Goal: Task Accomplishment & Management: Manage account settings

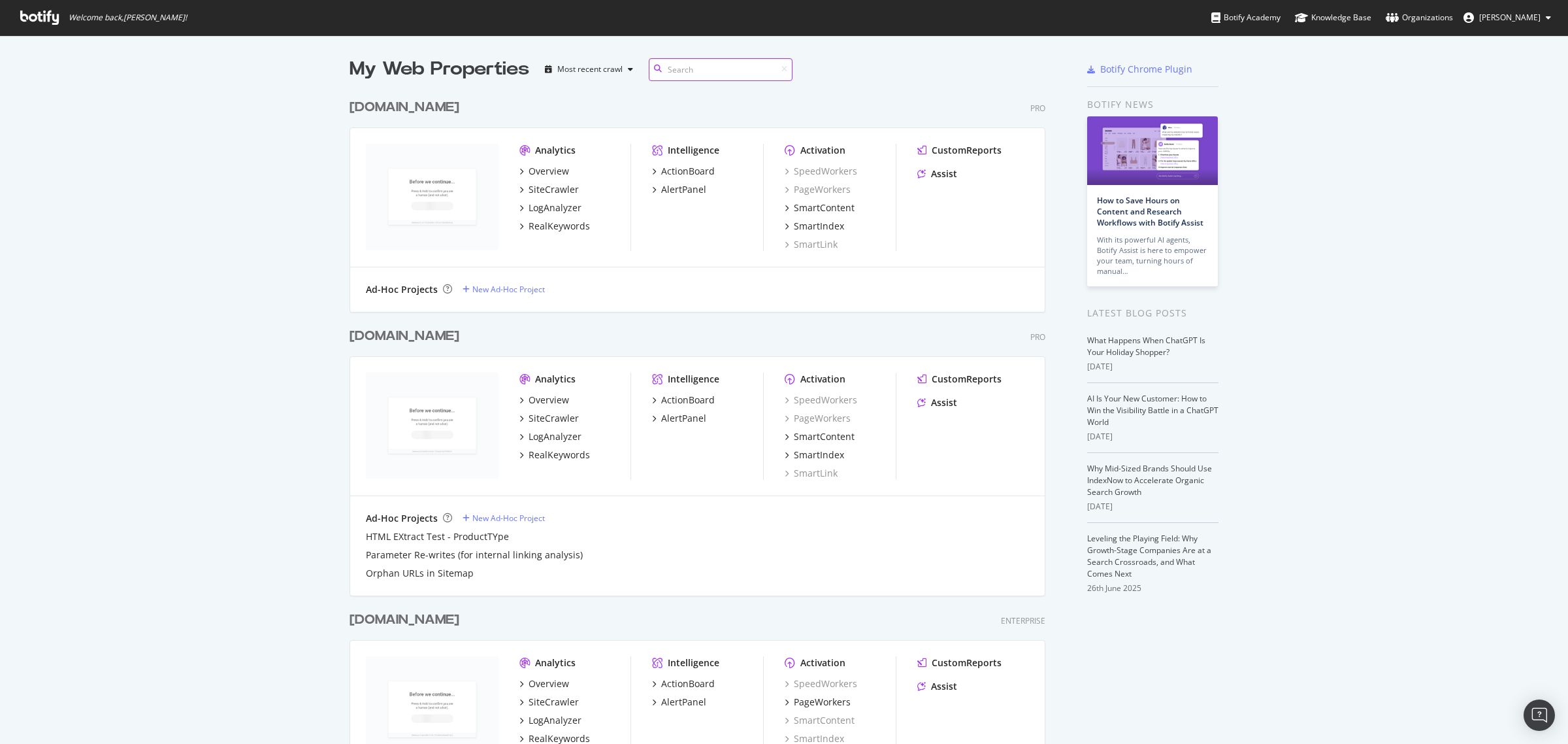
scroll to position [958, 694]
click at [544, 394] on div "Overview" at bounding box center [549, 399] width 40 height 13
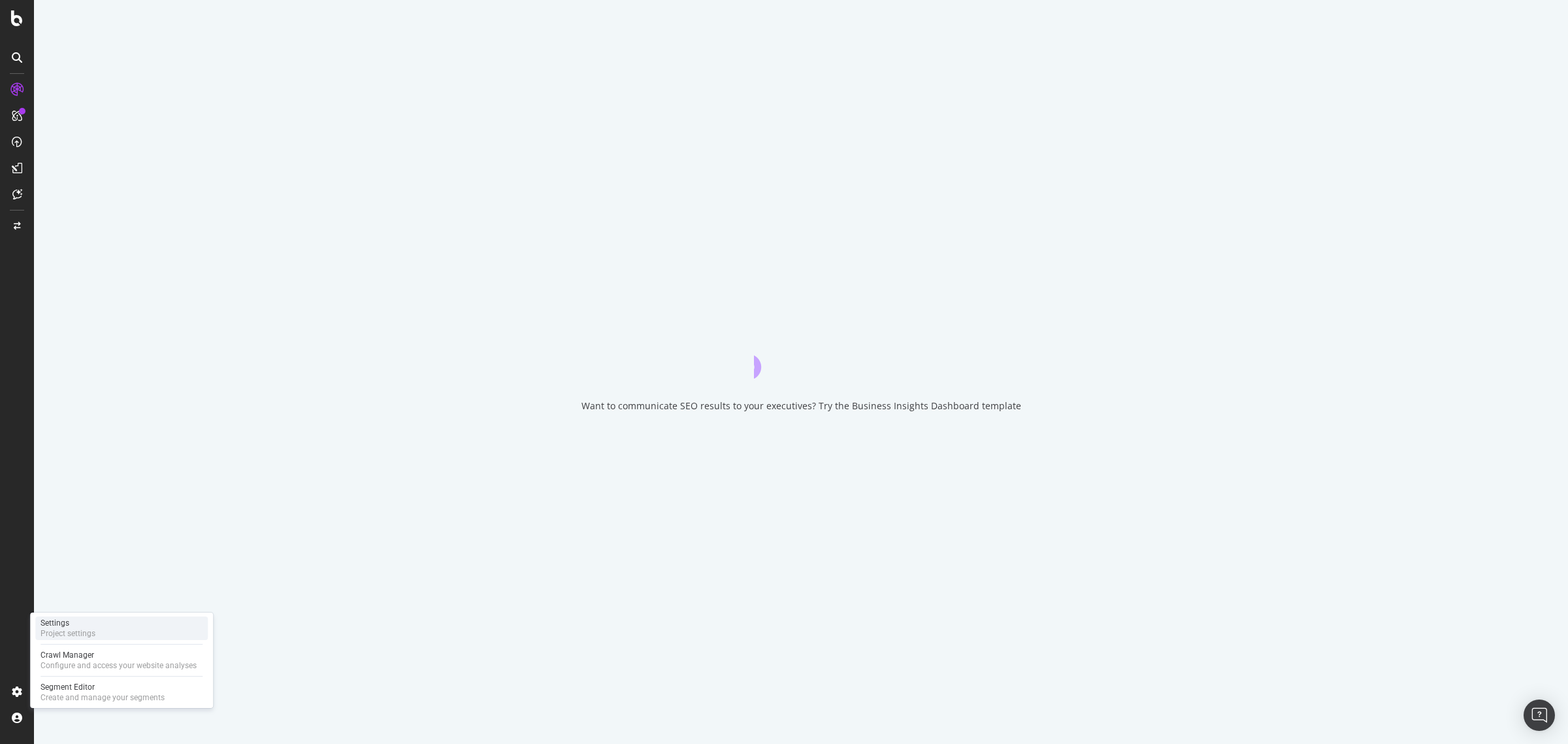
click at [92, 623] on div "Settings" at bounding box center [67, 623] width 55 height 11
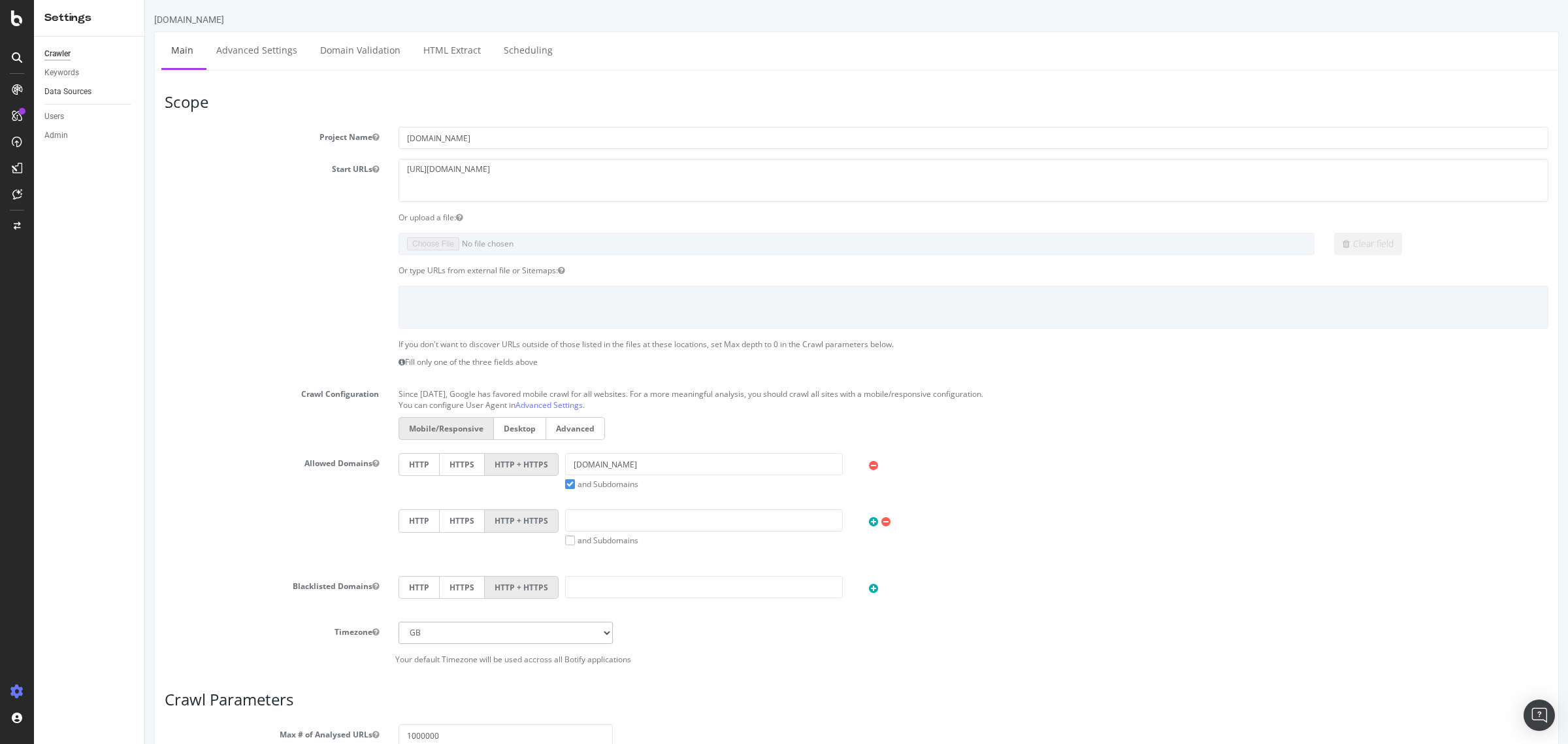
click at [101, 86] on link "Data Sources" at bounding box center [90, 92] width 91 height 13
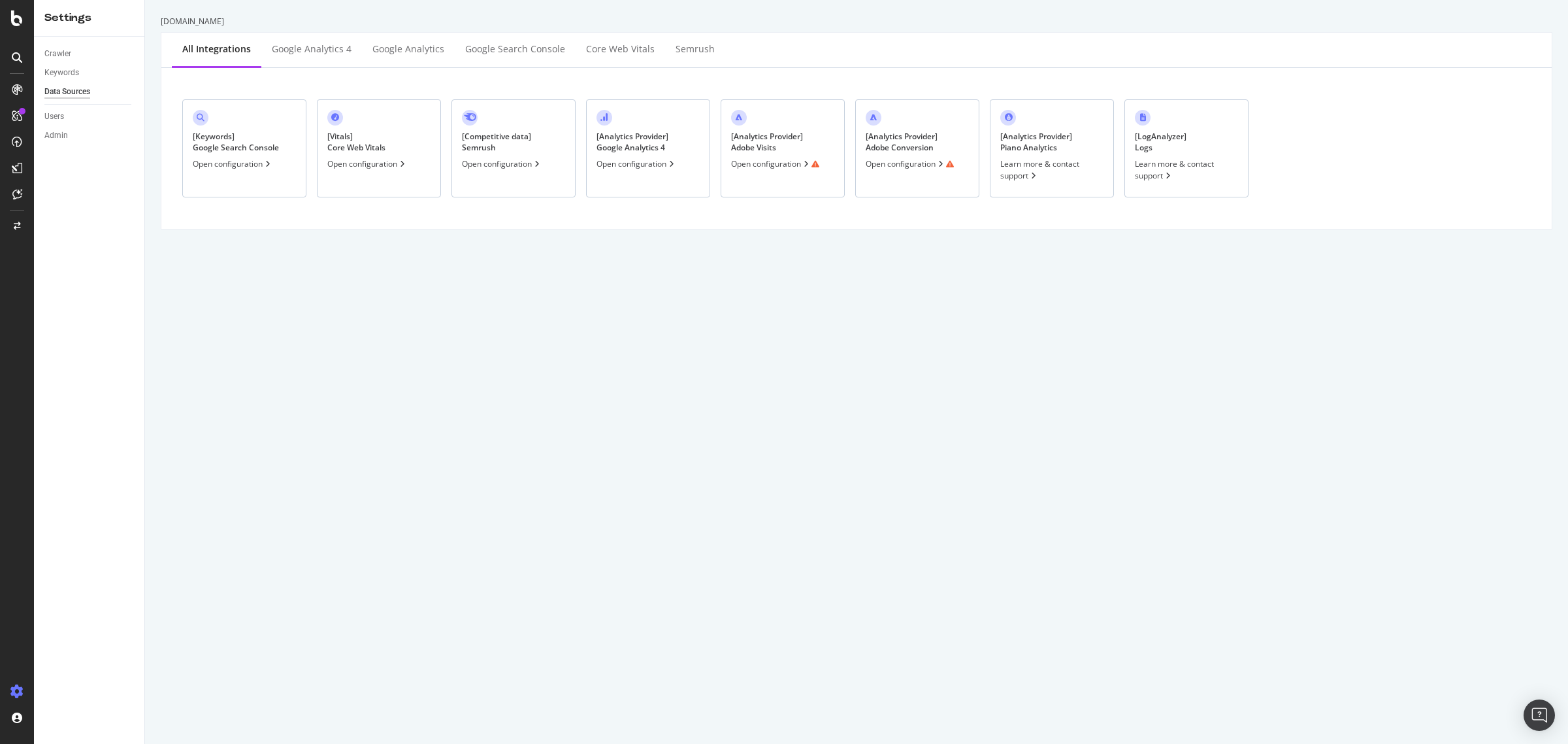
click at [769, 169] on div "Open configuration" at bounding box center [775, 164] width 88 height 11
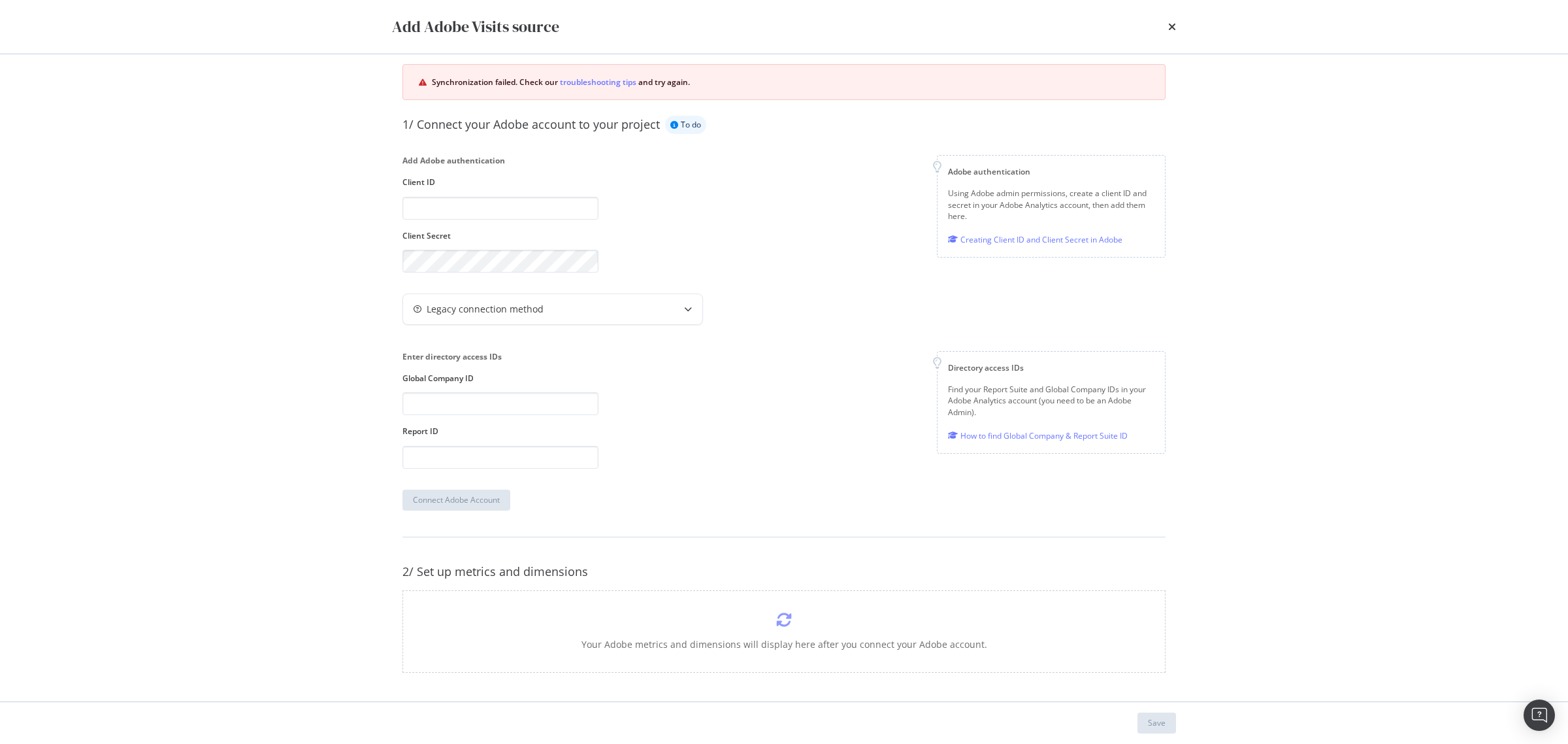
scroll to position [36, 0]
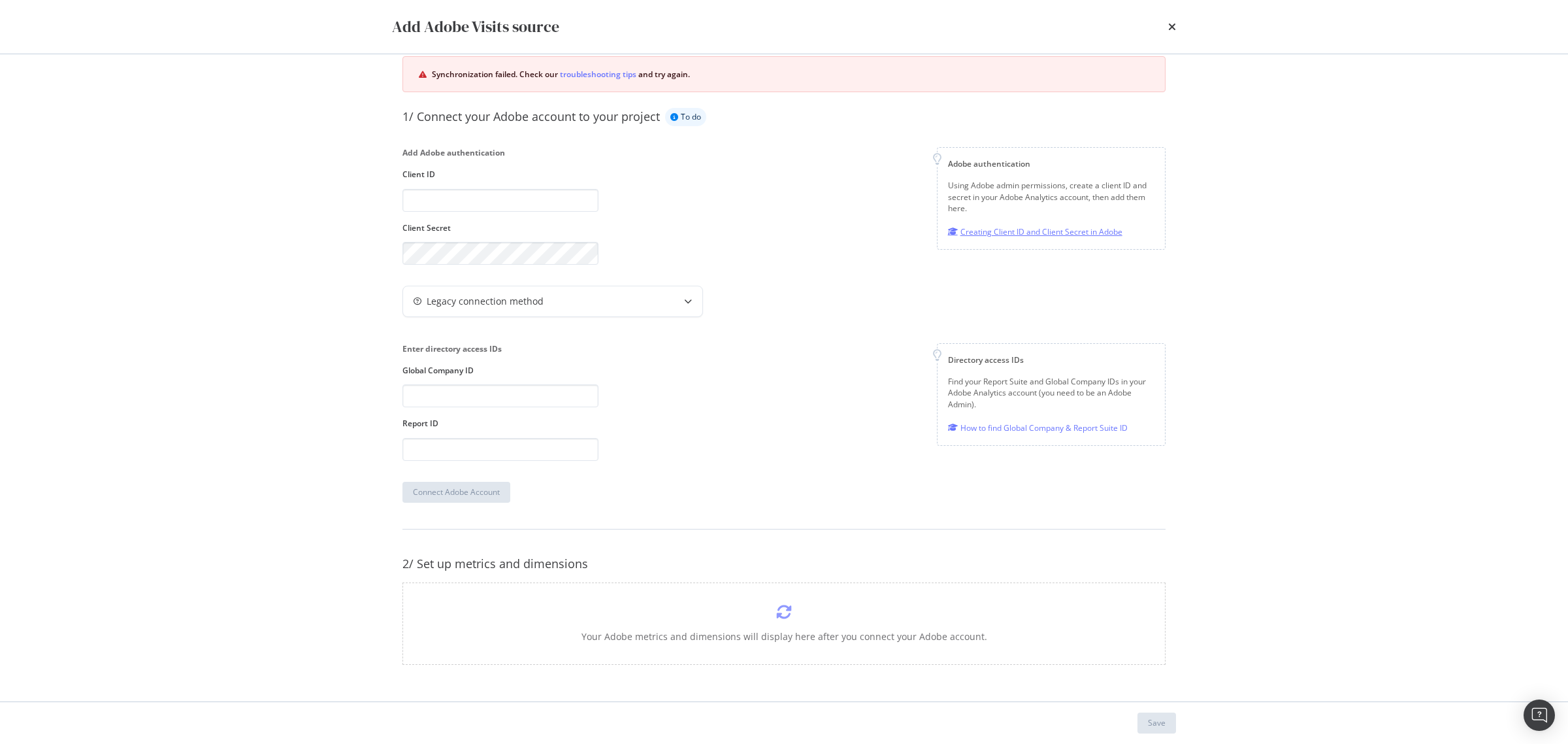
click at [1033, 231] on div "Creating Client ID and Client Secret in Adobe" at bounding box center [1035, 231] width 175 height 13
click at [793, 253] on div "Add Adobe authentication Client ID Client Secret Adobe authentication Using Ado…" at bounding box center [784, 206] width 763 height 117
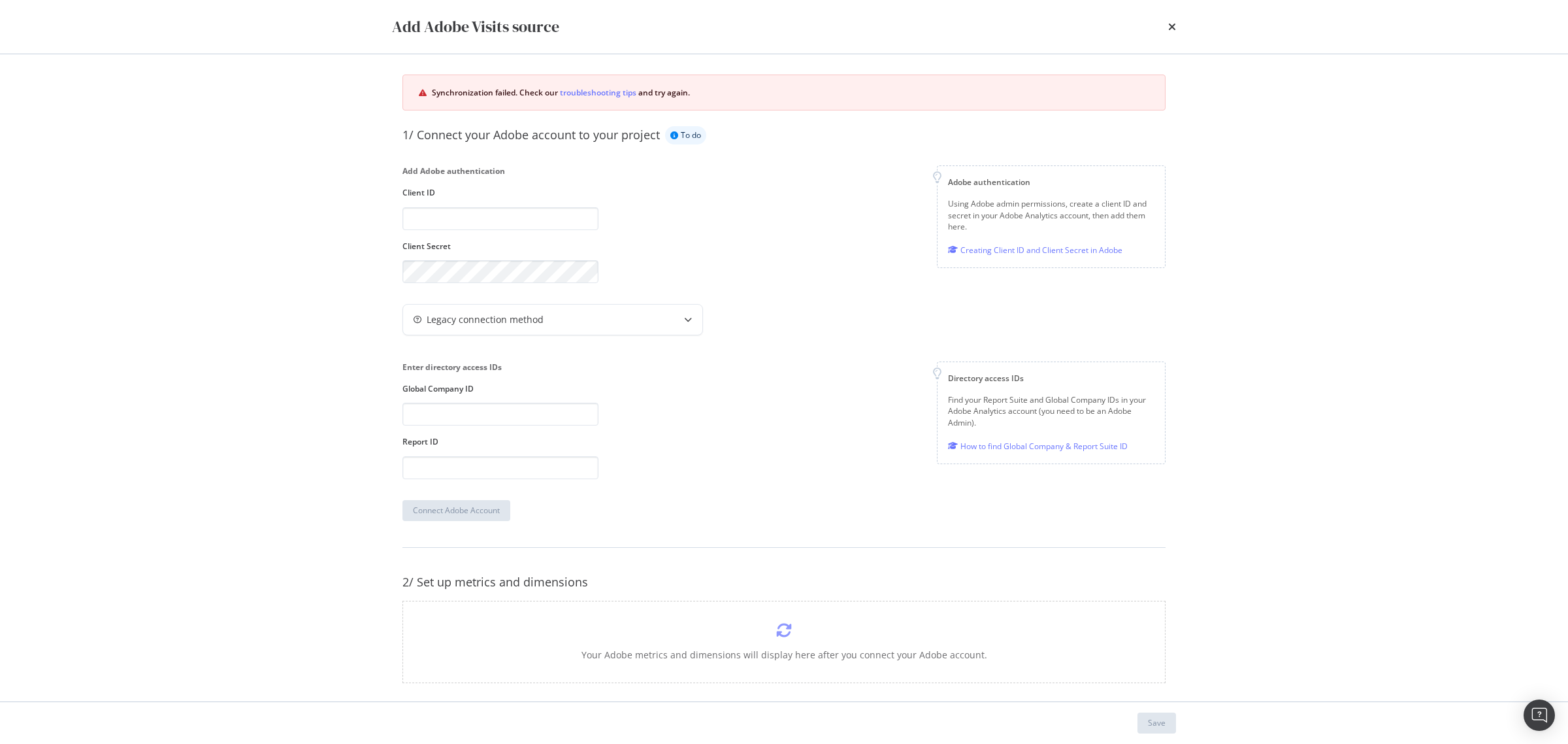
scroll to position [0, 0]
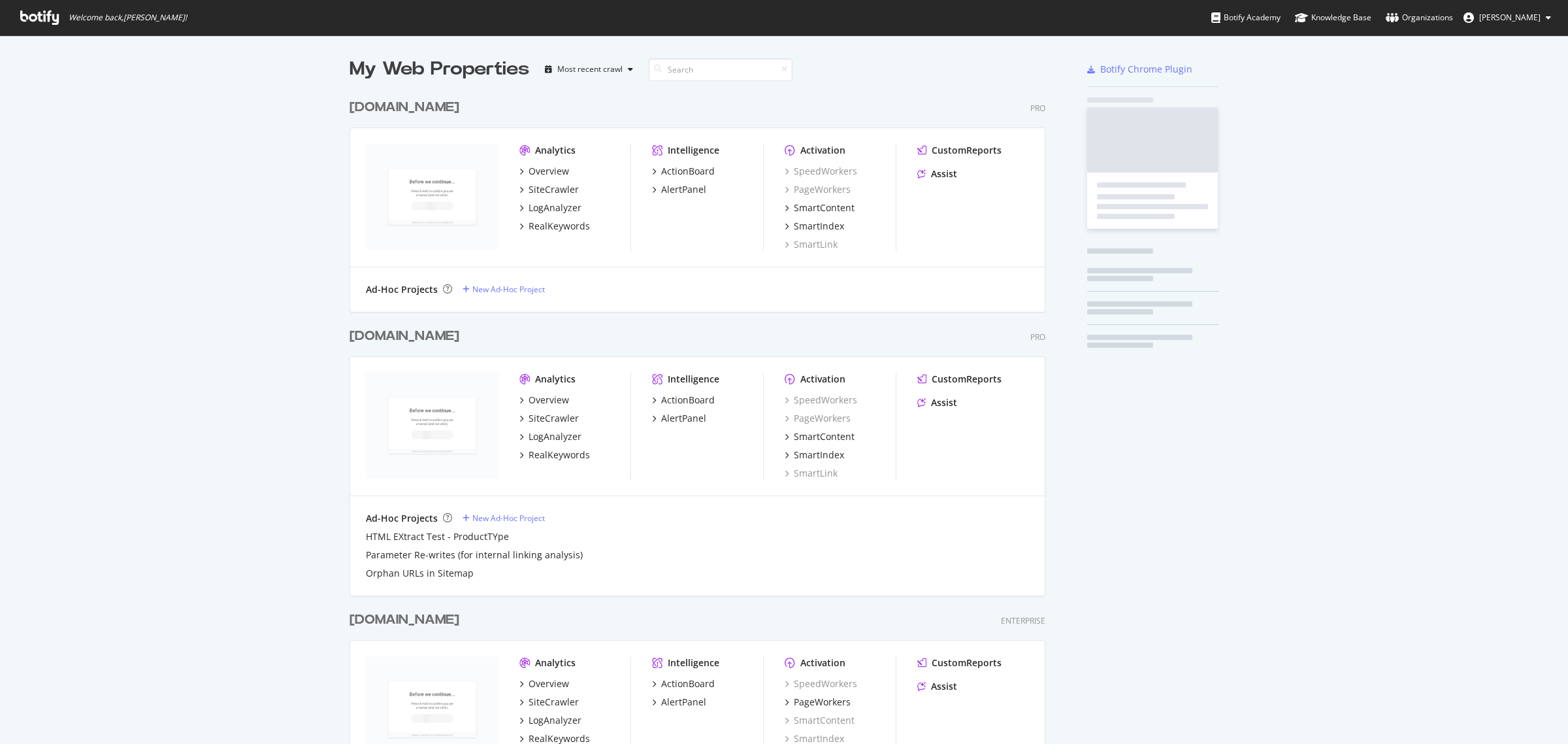
scroll to position [958, 694]
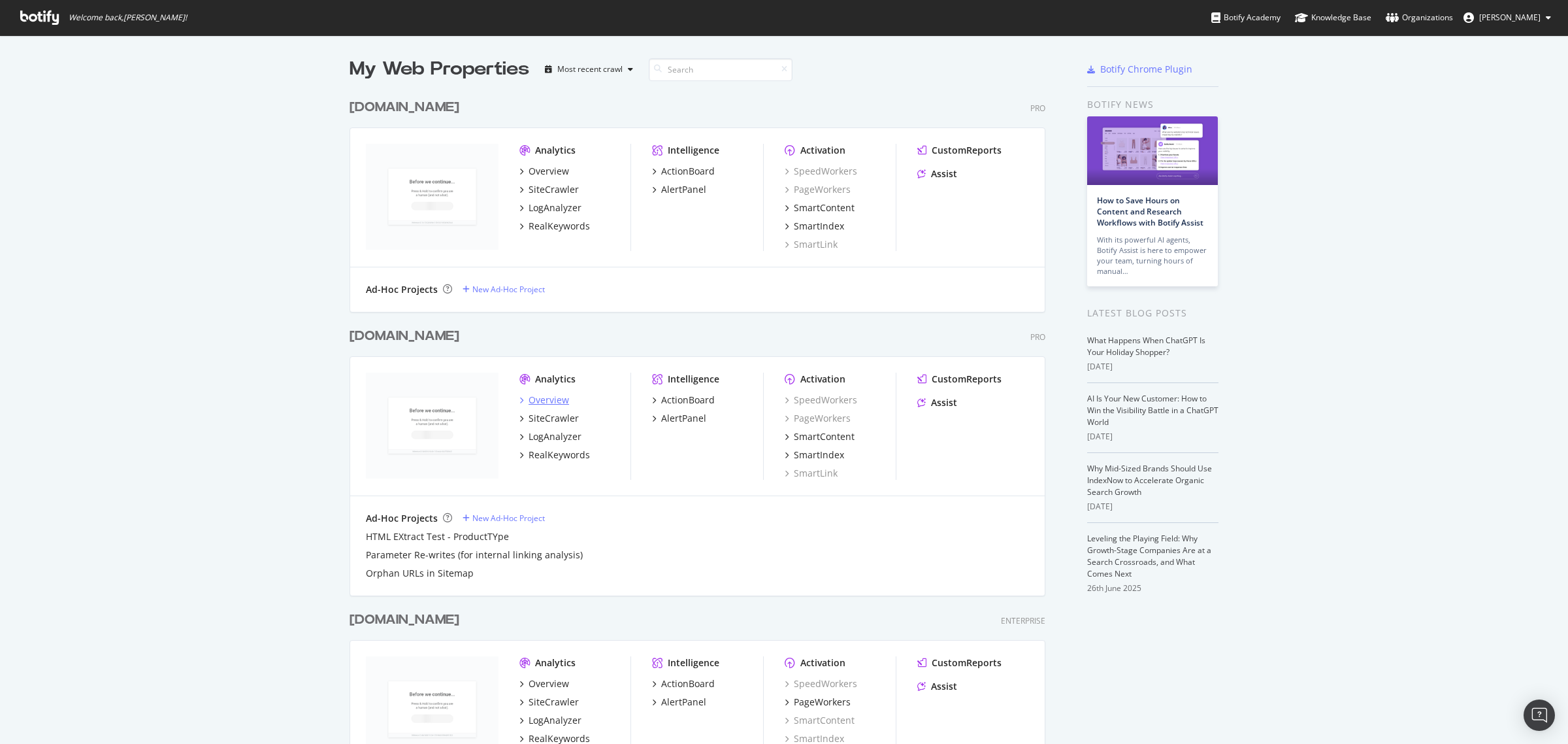
click at [539, 399] on div "Overview" at bounding box center [549, 399] width 40 height 13
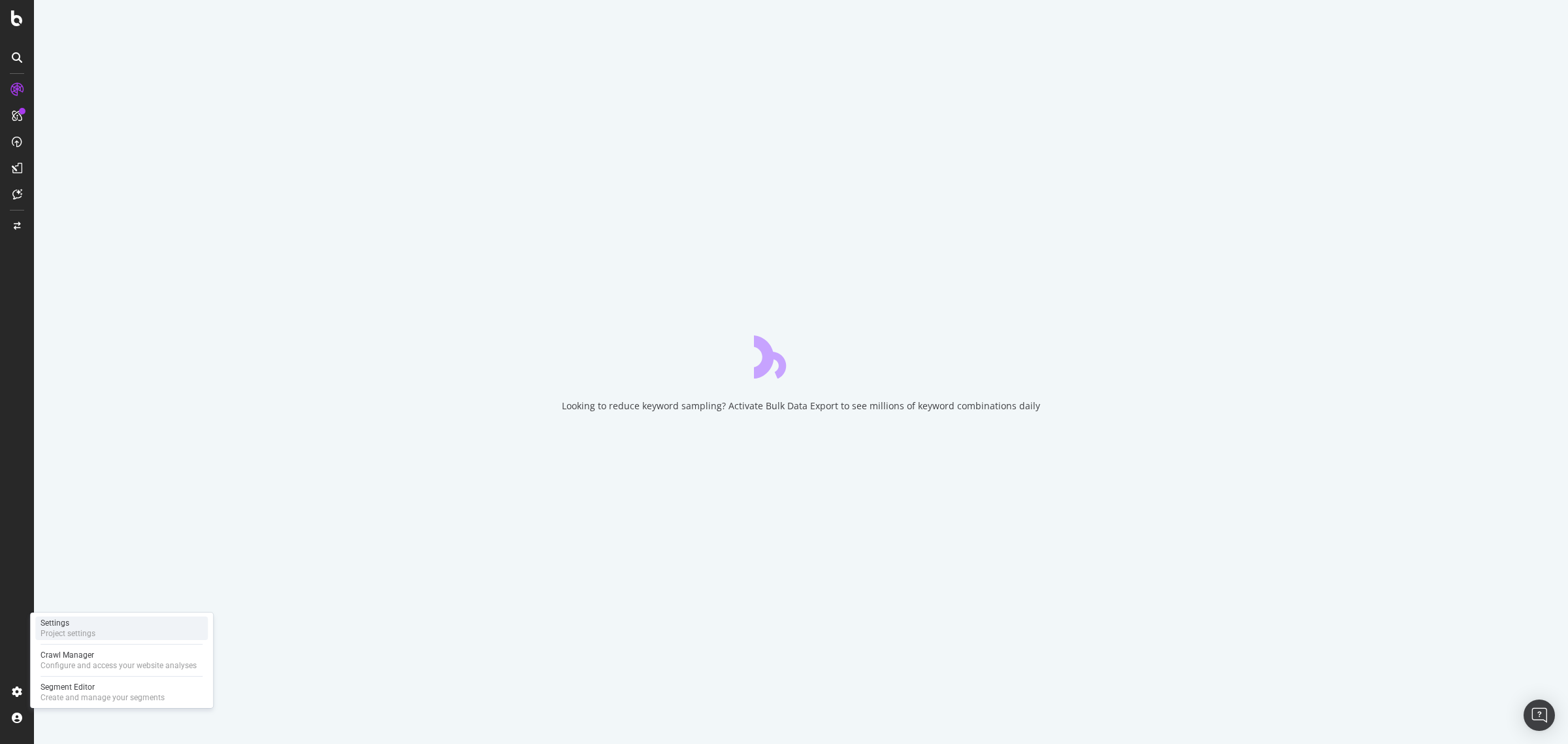
click at [72, 628] on div "Project settings" at bounding box center [67, 633] width 55 height 11
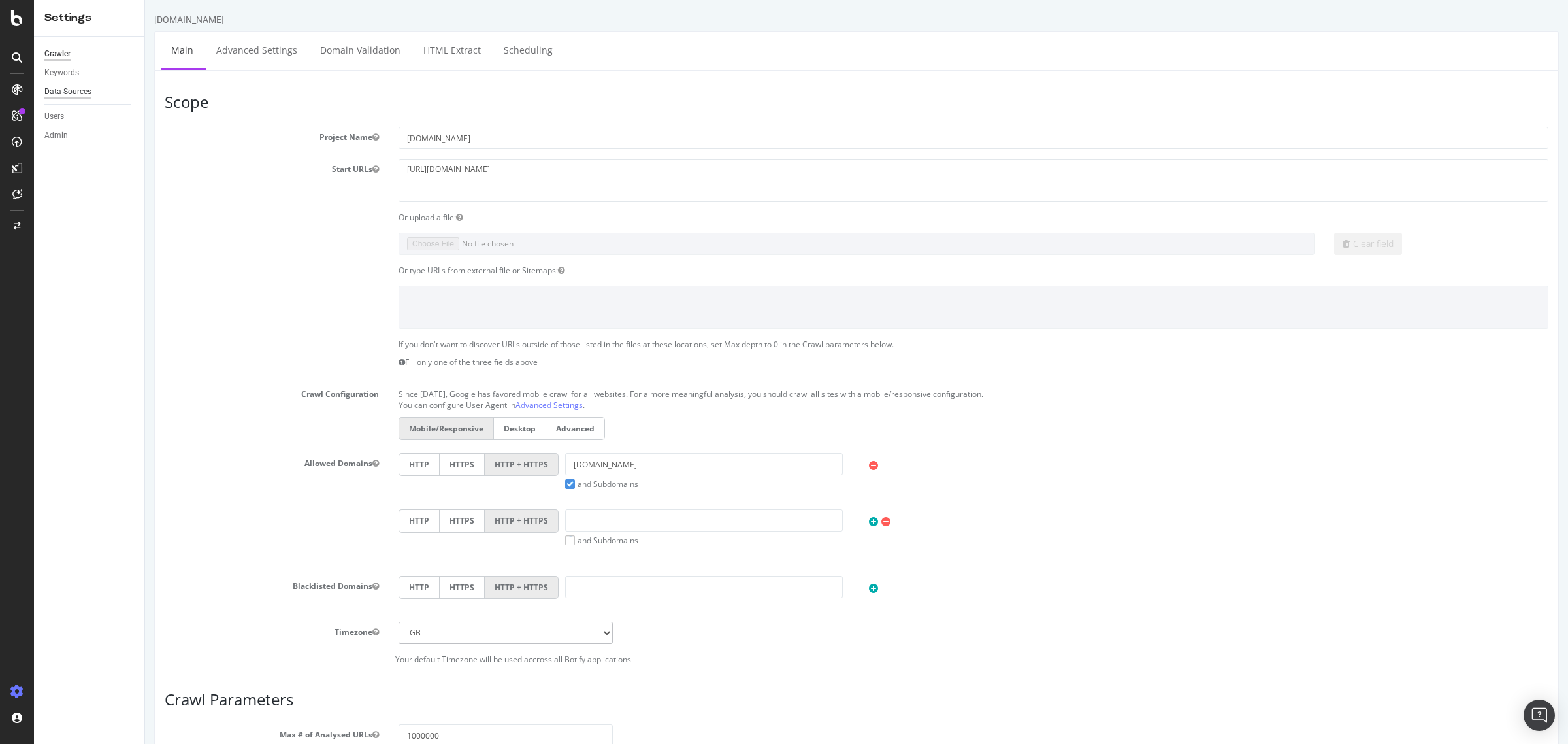
click at [82, 92] on div "Data Sources" at bounding box center [68, 92] width 47 height 13
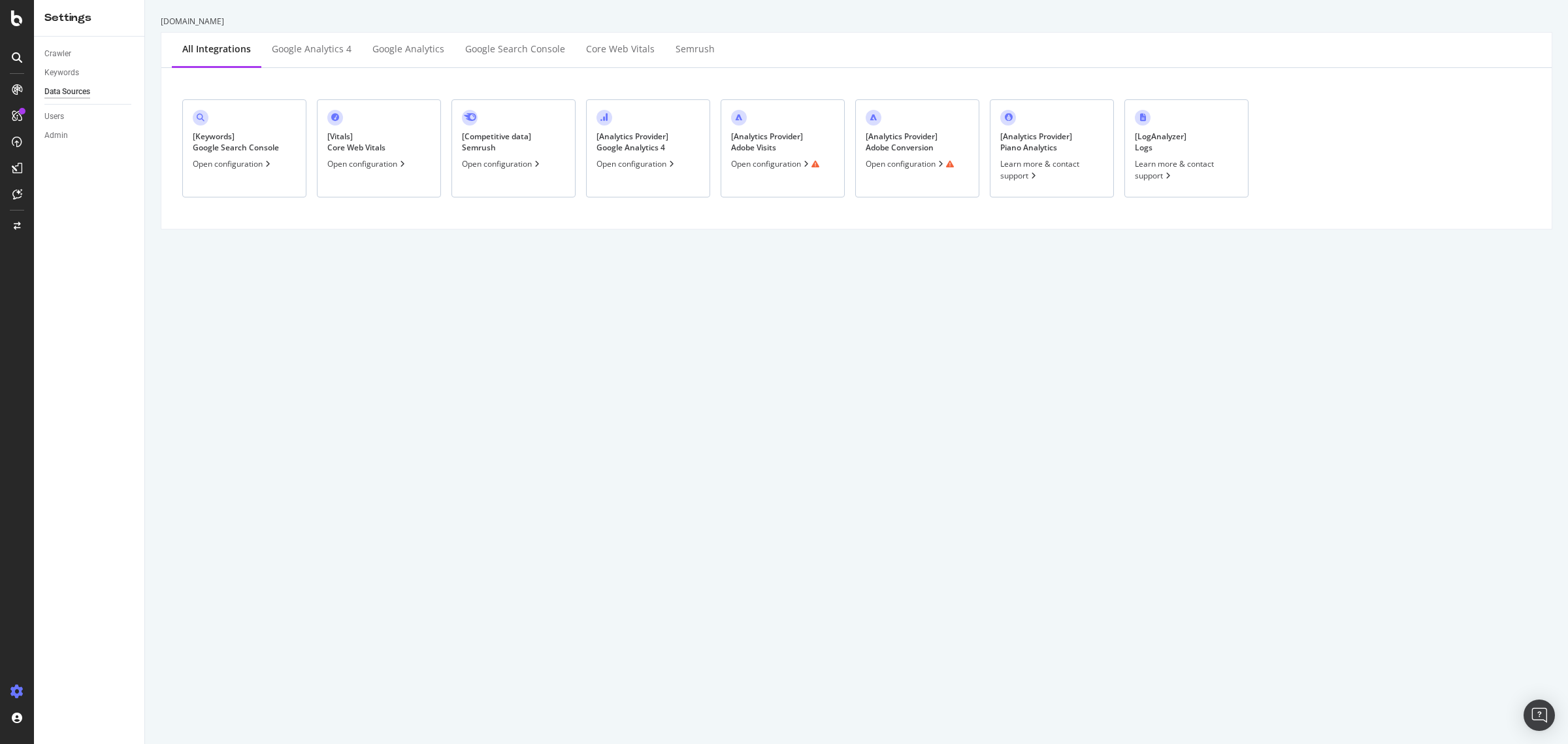
click at [785, 163] on div "Open configuration" at bounding box center [775, 164] width 88 height 11
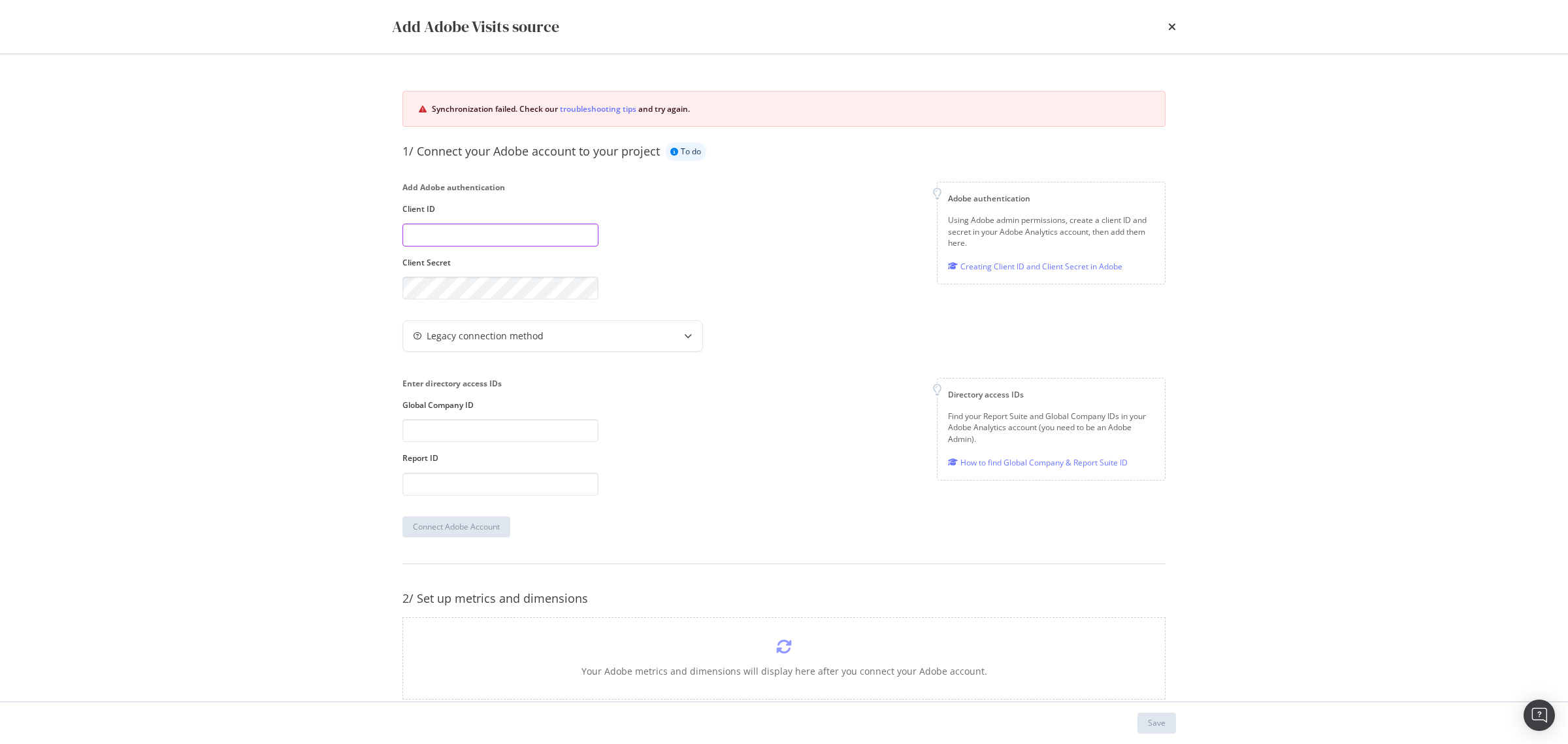
click at [540, 229] on input "modal" at bounding box center [500, 235] width 196 height 23
click at [487, 393] on div "Enter directory access IDs Global Company ID Report ID" at bounding box center [500, 436] width 196 height 117
click at [179, 298] on div "Add Adobe Visits source Synchronization failed. Check our troubleshooting tips …" at bounding box center [784, 372] width 1568 height 744
click at [432, 233] on input "modal" at bounding box center [500, 235] width 196 height 23
click at [508, 309] on div "1/ Connect your Adobe account to your project To do Add Adobe authentication Cl…" at bounding box center [784, 339] width 763 height 394
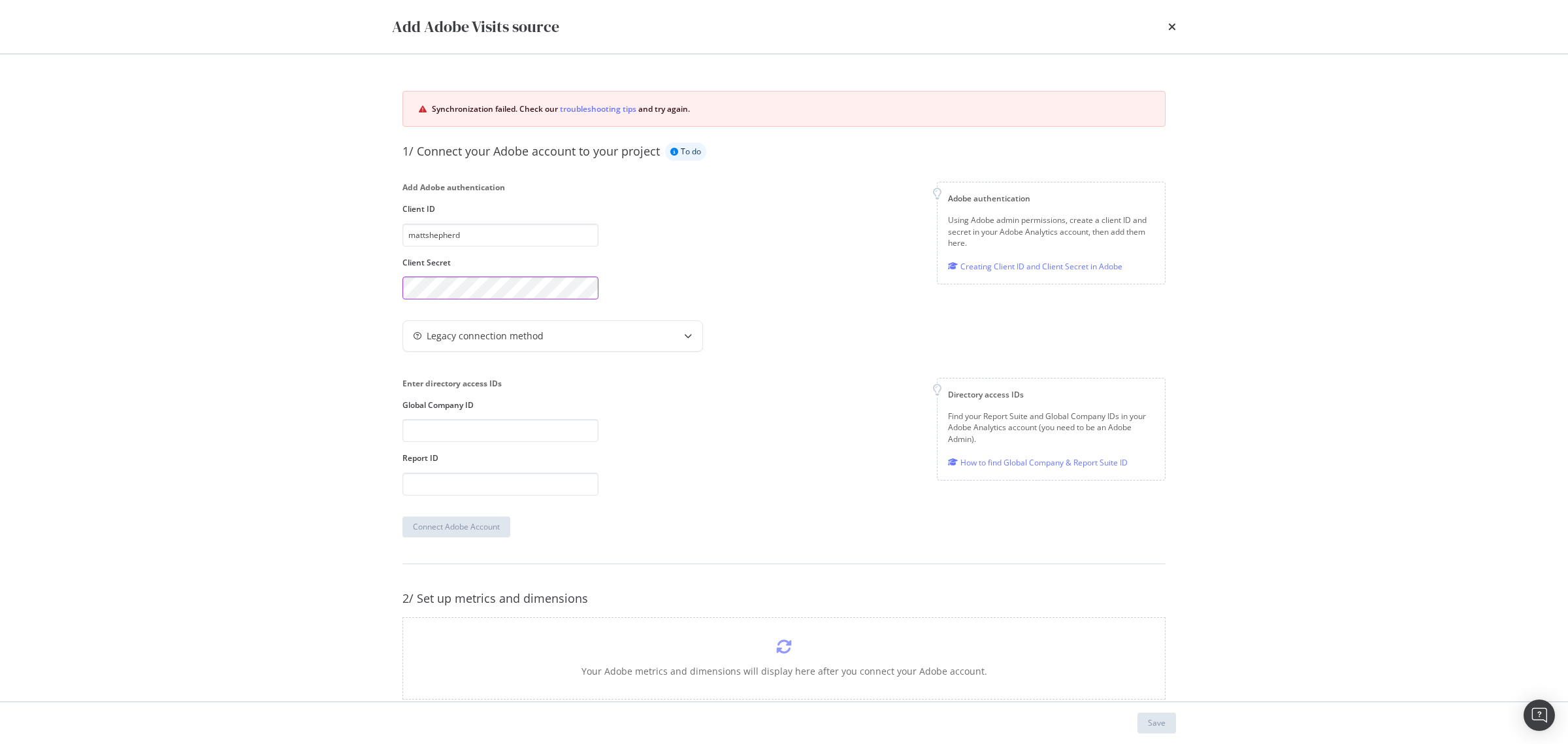
click at [306, 281] on div "Add Adobe Visits source Synchronization failed. Check our troubleshooting tips …" at bounding box center [784, 372] width 1568 height 744
click at [746, 372] on div "1/ Connect your Adobe account to your project To do Add Adobe authentication Cl…" at bounding box center [784, 339] width 763 height 394
click at [646, 253] on div "Add Adobe authentication Client ID mattshepherd Client Secret Adobe authenticat…" at bounding box center [784, 240] width 763 height 117
click at [193, 227] on div "Add Adobe Visits source Synchronization failed. Check our troubleshooting tips …" at bounding box center [784, 372] width 1568 height 744
click at [589, 449] on div "Enter directory access IDs Global Company ID Report ID" at bounding box center [500, 436] width 196 height 117
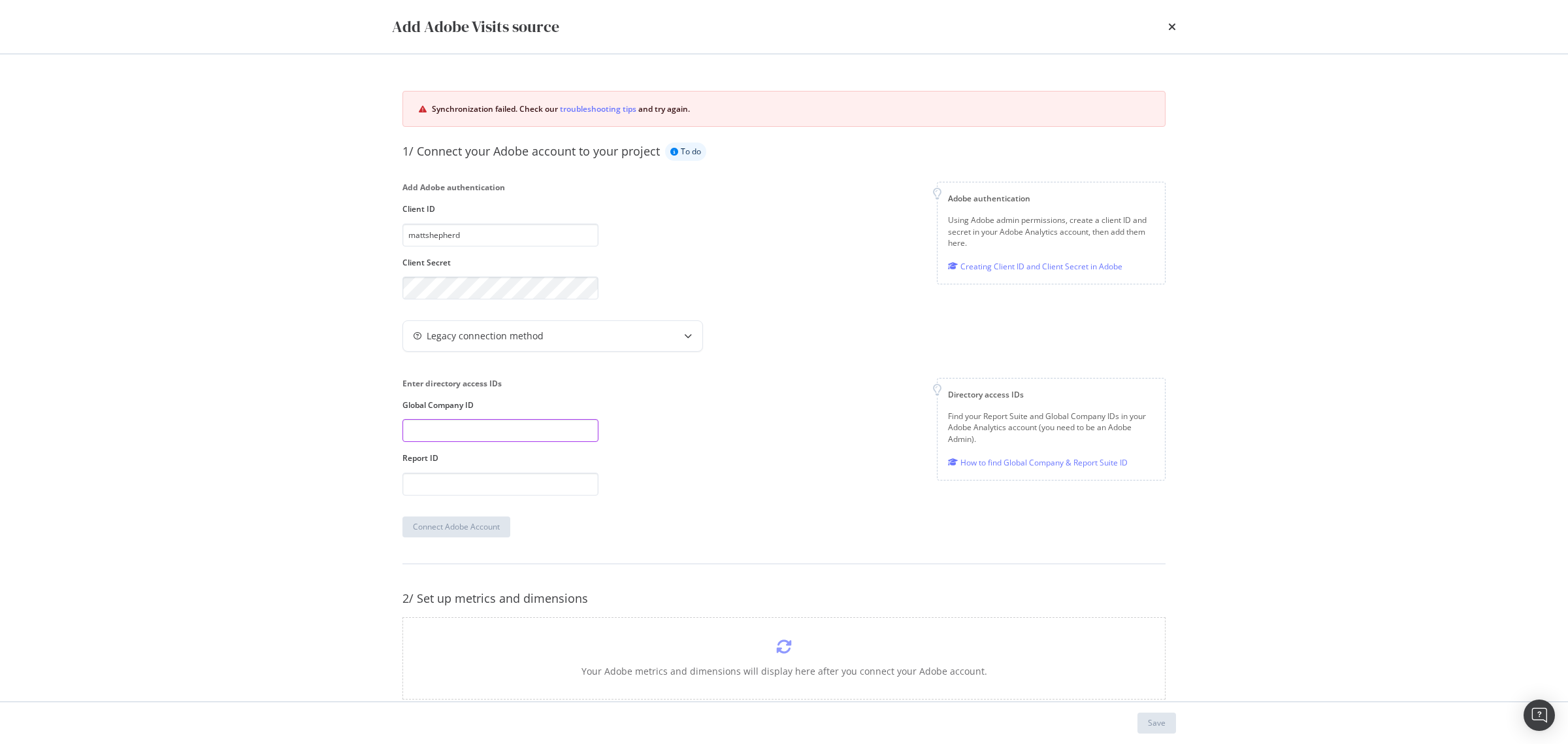
click at [570, 438] on input "modal" at bounding box center [500, 430] width 196 height 23
click at [561, 435] on input "modal" at bounding box center [500, 430] width 196 height 23
click at [559, 476] on input "modal" at bounding box center [500, 484] width 196 height 23
click at [536, 430] on input "modal" at bounding box center [500, 430] width 196 height 23
click at [608, 393] on div "Enter directory access IDs Global Company ID Report ID Directory access IDs Fin…" at bounding box center [784, 436] width 763 height 117
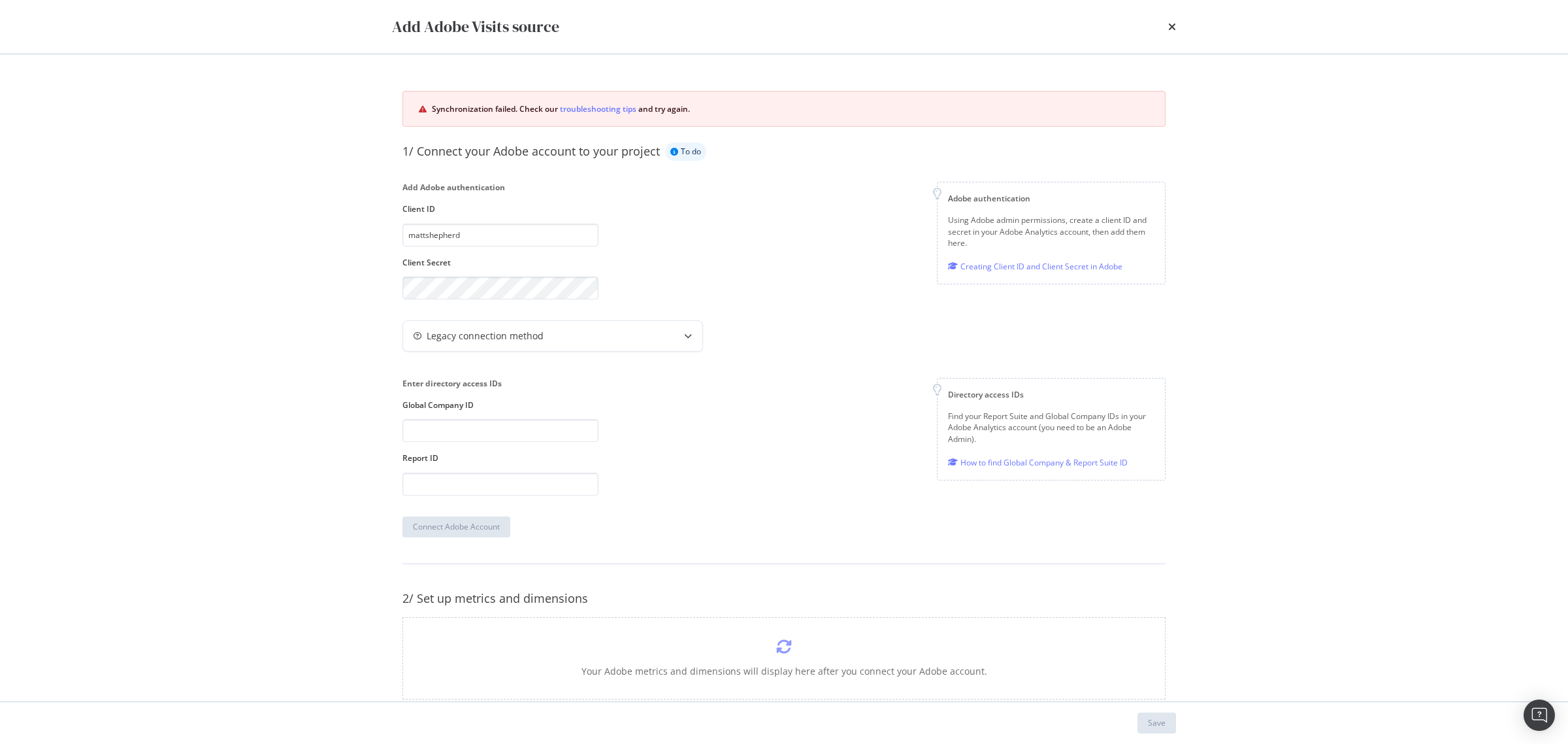
click at [468, 219] on div "Add Adobe authentication Client ID mattshepherd Client Secret" at bounding box center [500, 240] width 196 height 117
click at [452, 224] on input "mattshepherd" at bounding box center [500, 235] width 196 height 23
click at [735, 247] on div "Add Adobe authentication Client ID mattshepherd Client Secret Adobe authenticat…" at bounding box center [784, 240] width 763 height 117
click at [615, 243] on div "Add Adobe authentication Client ID mattshepherd Client Secret Adobe authenticat…" at bounding box center [784, 240] width 763 height 117
drag, startPoint x: 450, startPoint y: 229, endPoint x: 310, endPoint y: 214, distance: 140.8
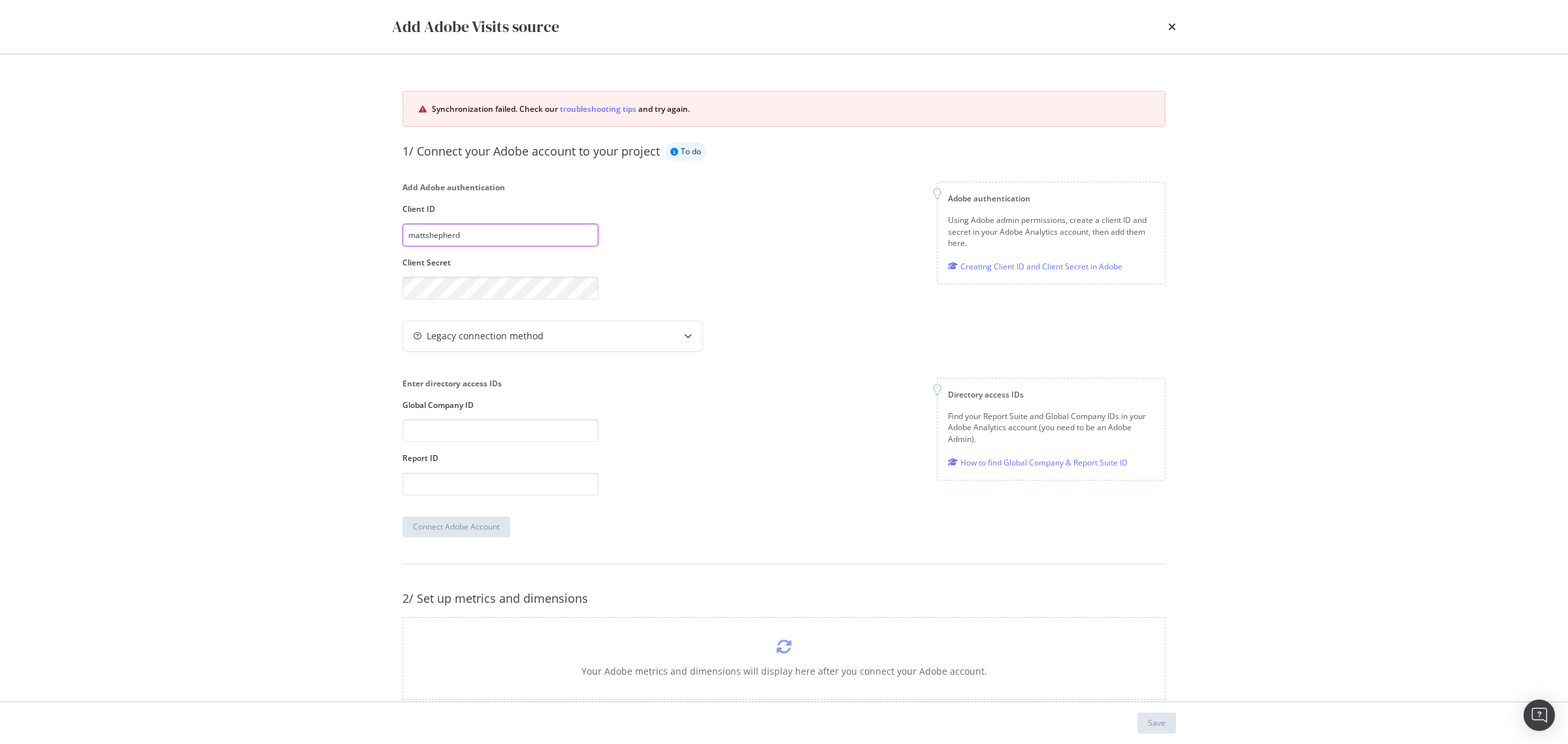
click at [310, 214] on div "Add Adobe Visits source Synchronization failed. Check our troubleshooting tips …" at bounding box center [784, 372] width 1568 height 744
paste input "[EMAIL_ADDRESS][DOMAIN_NAME]"
click at [324, 245] on div "Add Adobe Visits source Synchronization failed. Check our troubleshooting tips …" at bounding box center [784, 372] width 1568 height 744
click at [200, 459] on div "Add Adobe Visits source Synchronization failed. Check our troubleshooting tips …" at bounding box center [784, 372] width 1568 height 744
drag, startPoint x: 547, startPoint y: 233, endPoint x: 299, endPoint y: 233, distance: 248.0
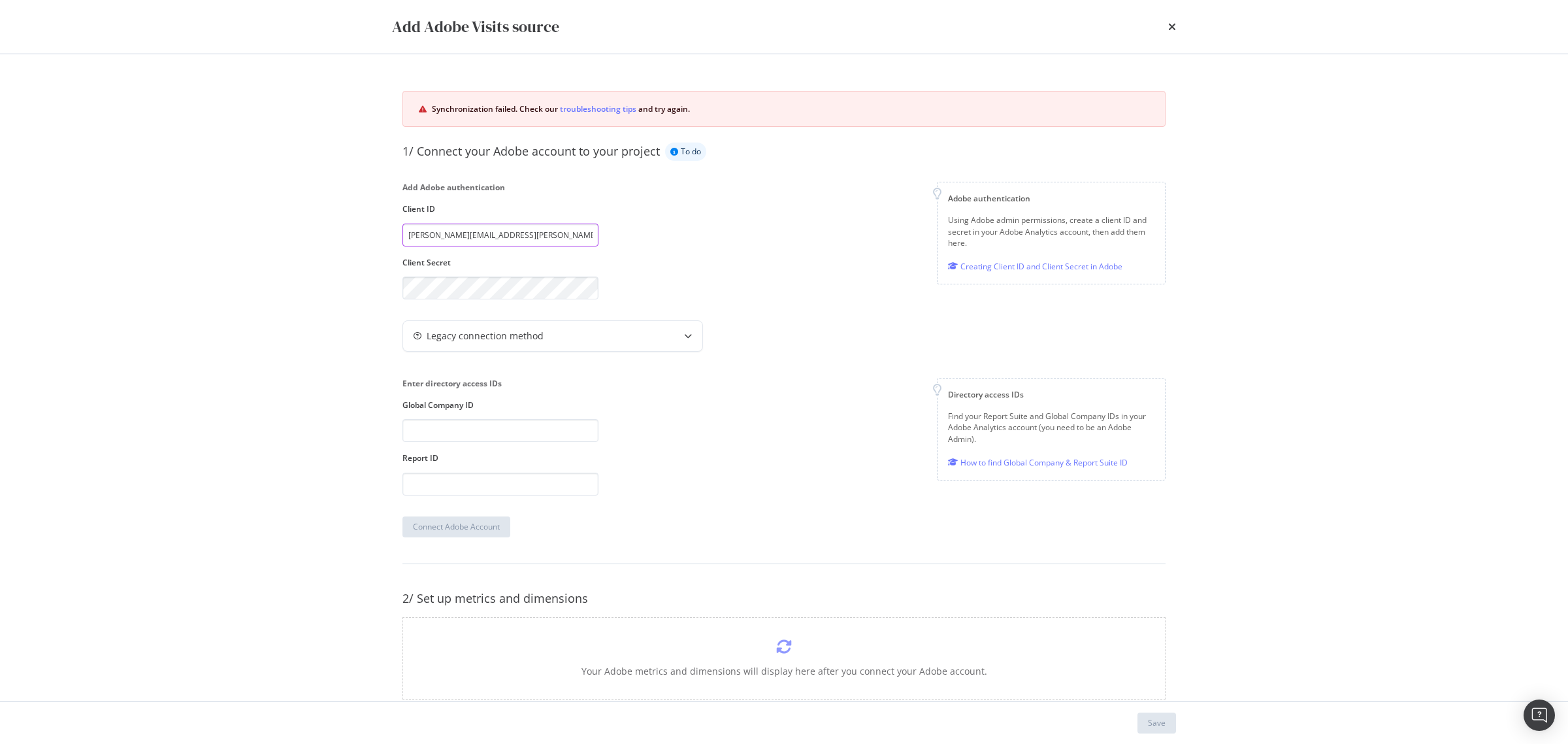
click at [299, 233] on div "Add Adobe Visits source Synchronization failed. Check our troubleshooting tips …" at bounding box center [784, 372] width 1568 height 744
paste input "76592ae111c1418c85182daf7c9f10d7"
type input "76592ae111c1418c85182daf7c9f10d7"
click at [328, 260] on div "Add Adobe Visits source Synchronization failed. Check our troubleshooting tips …" at bounding box center [784, 372] width 1568 height 744
click at [469, 382] on div "Enter directory access IDs" at bounding box center [500, 383] width 196 height 11
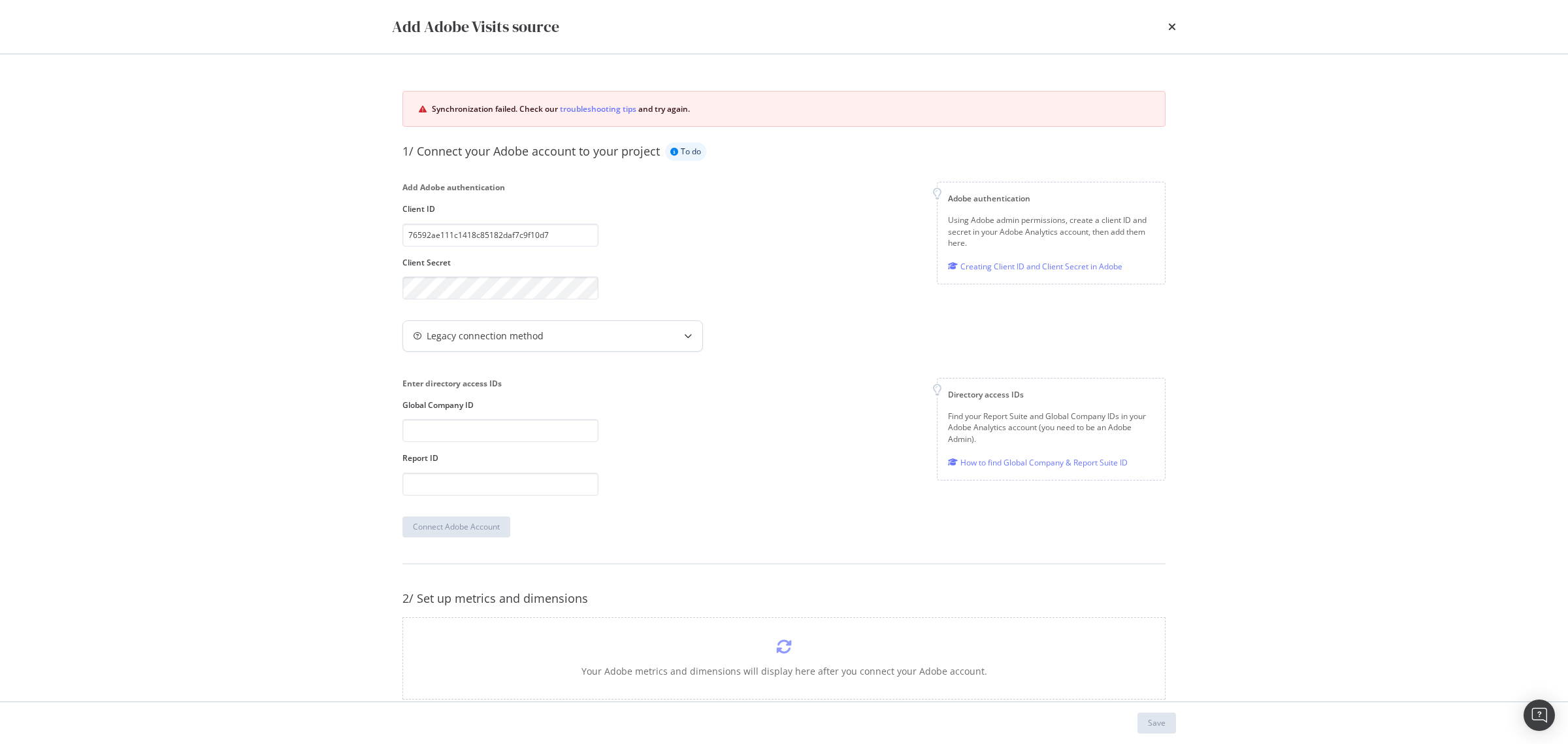
click at [527, 328] on div "Legacy connection method" at bounding box center [553, 336] width 299 height 30
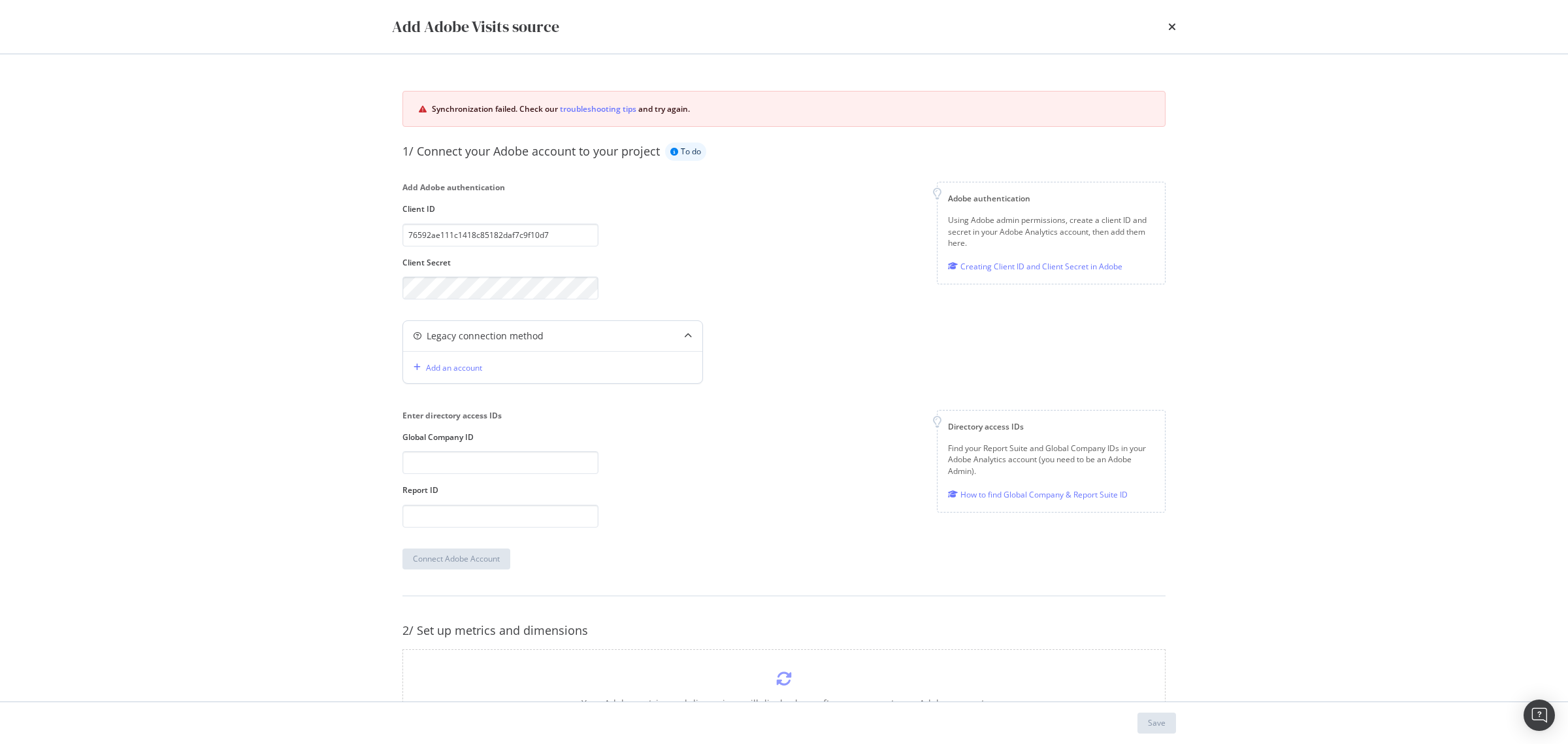
click at [487, 332] on div "Legacy connection method" at bounding box center [485, 335] width 117 height 13
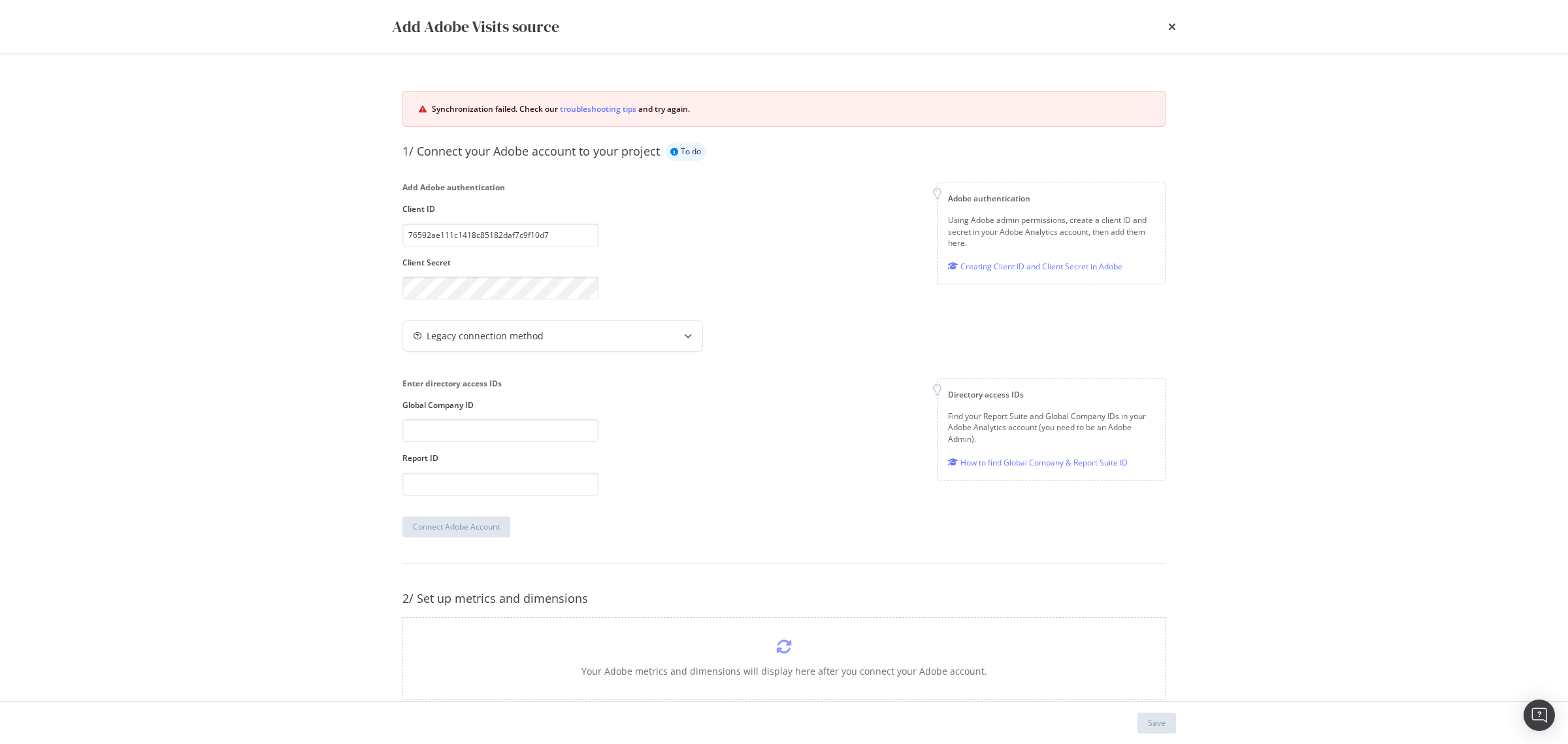
click at [378, 351] on div "Synchronization failed. Check our troubleshooting tips and try again. 1/ Connec…" at bounding box center [784, 377] width 836 height 647
click at [422, 384] on div "Enter directory access IDs" at bounding box center [500, 383] width 196 height 11
click at [373, 379] on div "Synchronization failed. Check our troubleshooting tips and try again. 1/ Connec…" at bounding box center [784, 377] width 836 height 647
click at [488, 434] on input "modal" at bounding box center [500, 430] width 196 height 23
click at [611, 403] on div "Enter directory access IDs Global Company ID Report ID Directory access IDs Fin…" at bounding box center [784, 436] width 763 height 117
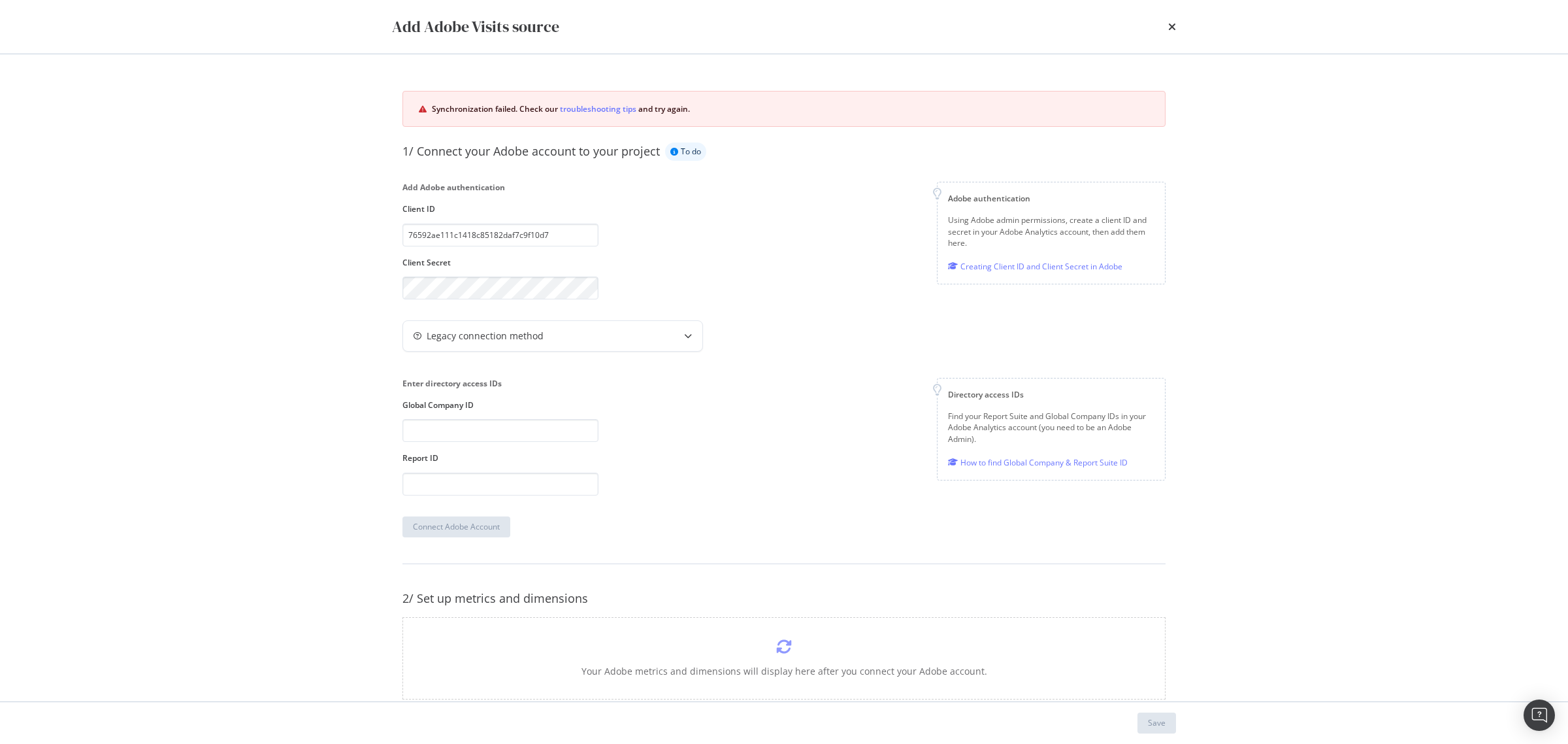
click at [464, 443] on div "Enter directory access IDs Global Company ID Report ID" at bounding box center [500, 436] width 196 height 117
click at [466, 430] on input "modal" at bounding box center [500, 430] width 196 height 23
paste input "mailto:F18502BE5329FB670A490D4C@AdobeOrg"
click at [646, 413] on div "Enter directory access IDs Global Company ID mailto:F18502BE5329FB670A490D4C@Ad…" at bounding box center [784, 436] width 763 height 117
drag, startPoint x: 438, startPoint y: 432, endPoint x: 342, endPoint y: 430, distance: 96.0
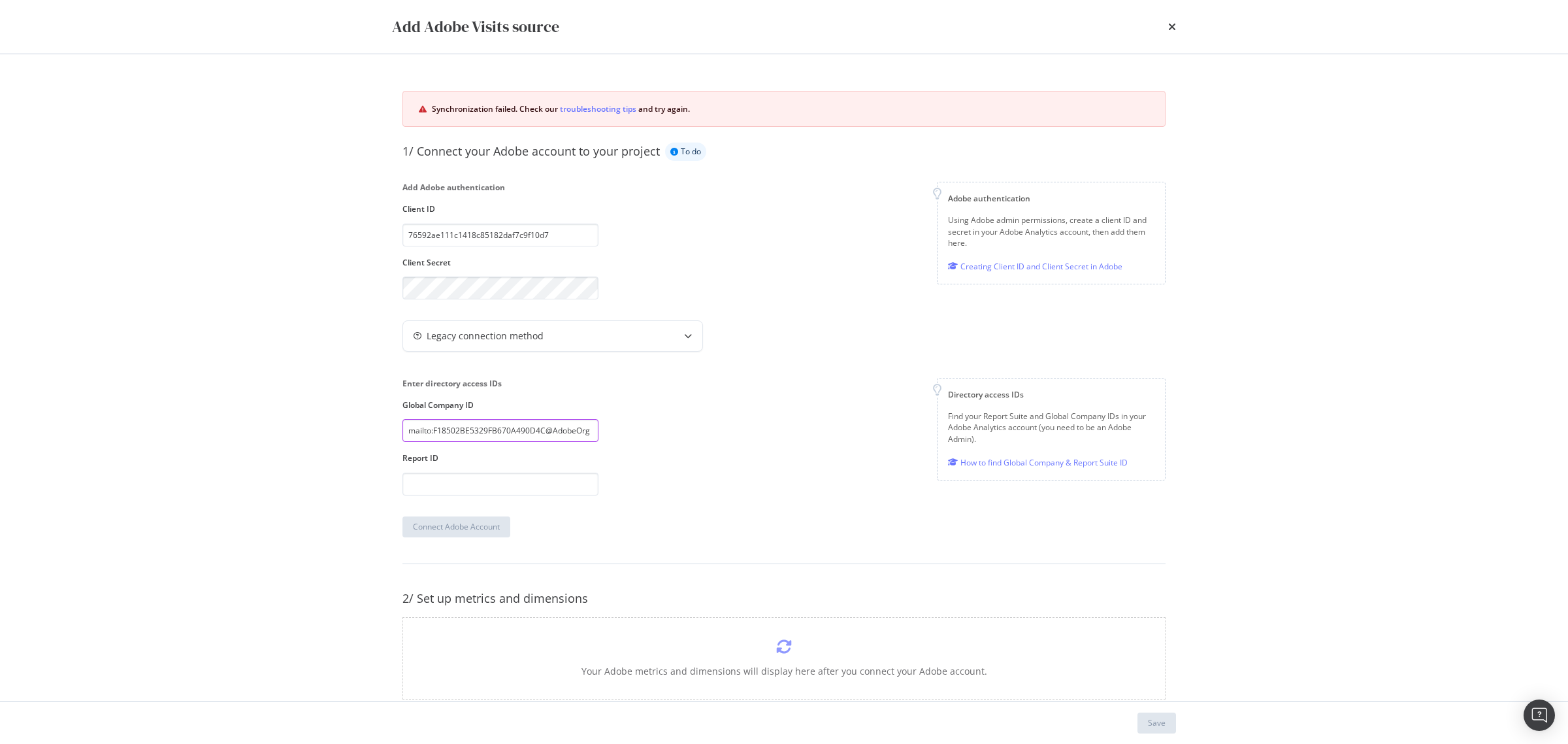
click at [341, 432] on div "Add Adobe Visits source Synchronization failed. Check our troubleshooting tips …" at bounding box center [784, 372] width 1568 height 744
type input "F18502BE5329FB670A490D4C@AdobeOrg"
click at [800, 433] on div "Enter directory access IDs Global Company ID F18502BE5329FB670A490D4C@AdobeOrg …" at bounding box center [784, 436] width 763 height 117
click at [296, 216] on div "Add Adobe Visits source Synchronization failed. Check our troubleshooting tips …" at bounding box center [784, 372] width 1568 height 744
click at [521, 494] on input "modal" at bounding box center [500, 484] width 196 height 23
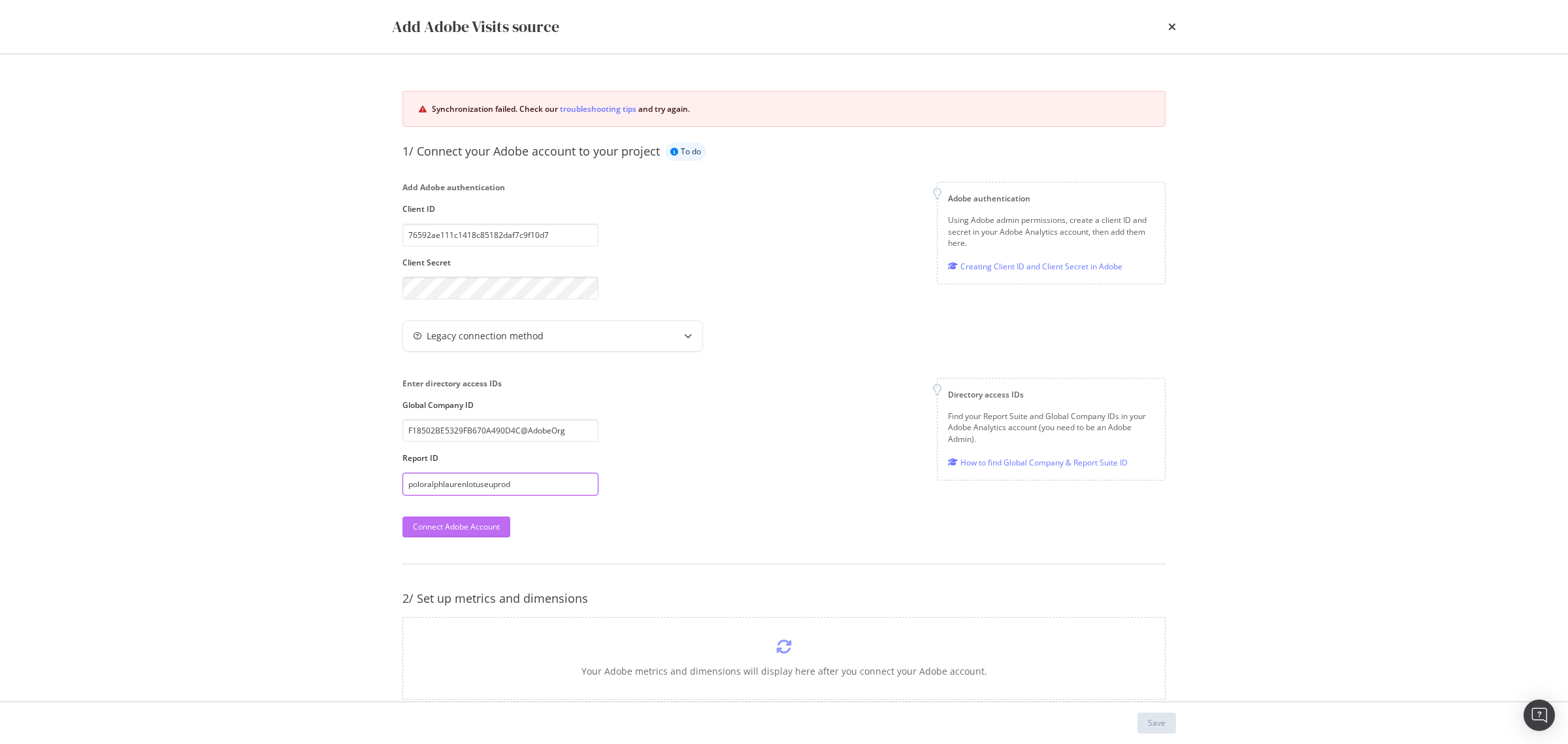
type input "poloralphlaurenlotuseuprod"
click at [450, 523] on div "Connect Adobe Account" at bounding box center [456, 526] width 87 height 11
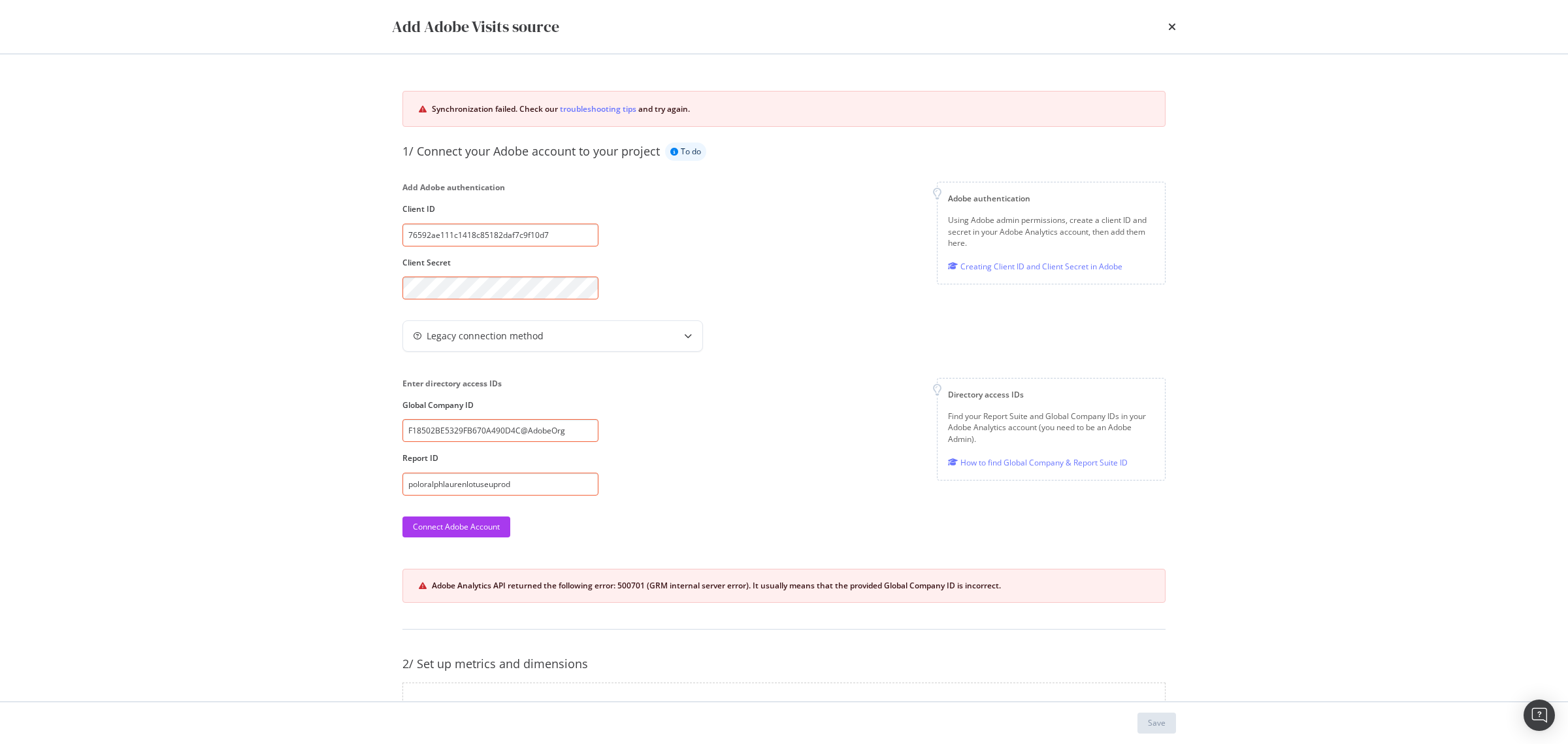
click at [549, 486] on input "poloralphlaurenlotuseuprod" at bounding box center [500, 484] width 196 height 23
drag, startPoint x: 570, startPoint y: 434, endPoint x: 298, endPoint y: 427, distance: 272.1
click at [298, 427] on div "Add Adobe Visits source Synchronization failed. Check our troubleshooting tips …" at bounding box center [784, 372] width 1568 height 744
paste input "[EMAIL_ADDRESS][DOMAIN_NAME]"
click at [473, 530] on div "Connect Adobe Account" at bounding box center [456, 526] width 87 height 11
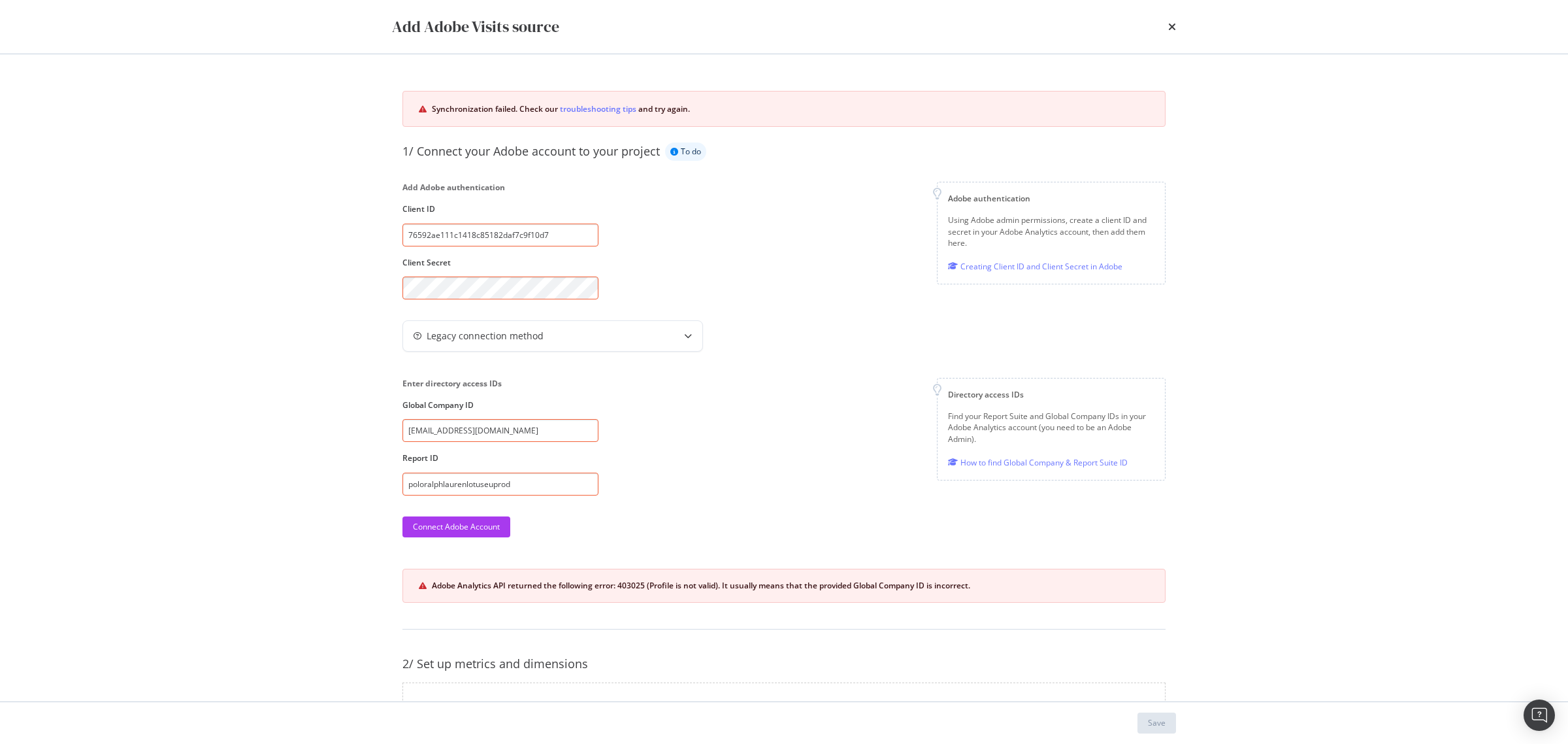
click at [458, 428] on input "[EMAIL_ADDRESS][DOMAIN_NAME]" at bounding box center [500, 430] width 196 height 23
click at [435, 427] on input "[EMAIL_ADDRESS][DOMAIN_NAME]" at bounding box center [500, 430] width 196 height 23
drag, startPoint x: 409, startPoint y: 434, endPoint x: 706, endPoint y: 476, distance: 300.0
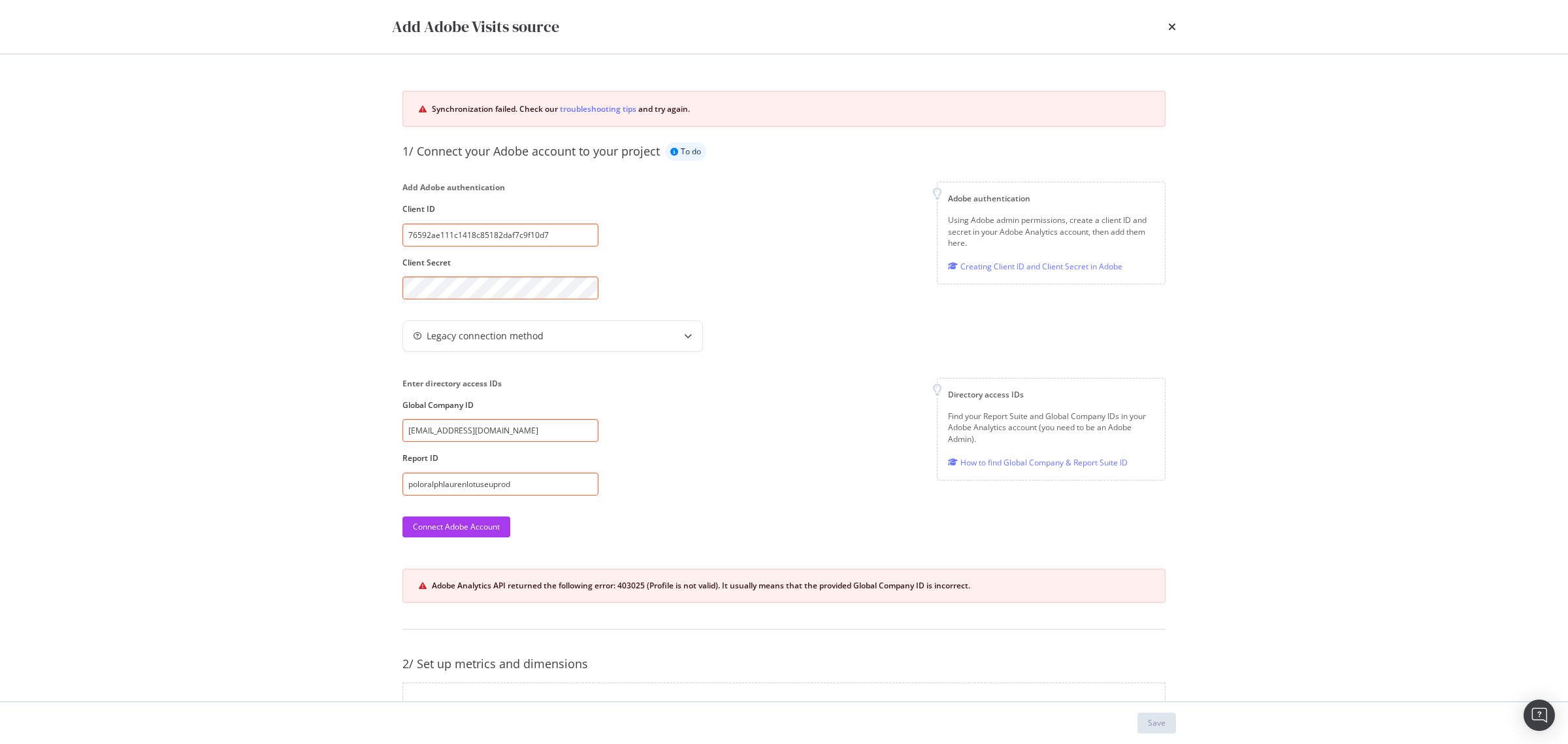
click at [706, 476] on div "Enter directory access IDs Global Company ID [EMAIL_ADDRESS][DOMAIN_NAME] Repor…" at bounding box center [784, 436] width 763 height 117
paste input "6aa1bcc4-3e88-49a5-ba53-eecdd48af057"
type input "[EMAIL_ADDRESS][DOMAIN_NAME]"
click at [677, 472] on div "Enter directory access IDs Global Company ID [EMAIL_ADDRESS][DOMAIN_NAME] Repor…" at bounding box center [784, 436] width 763 height 117
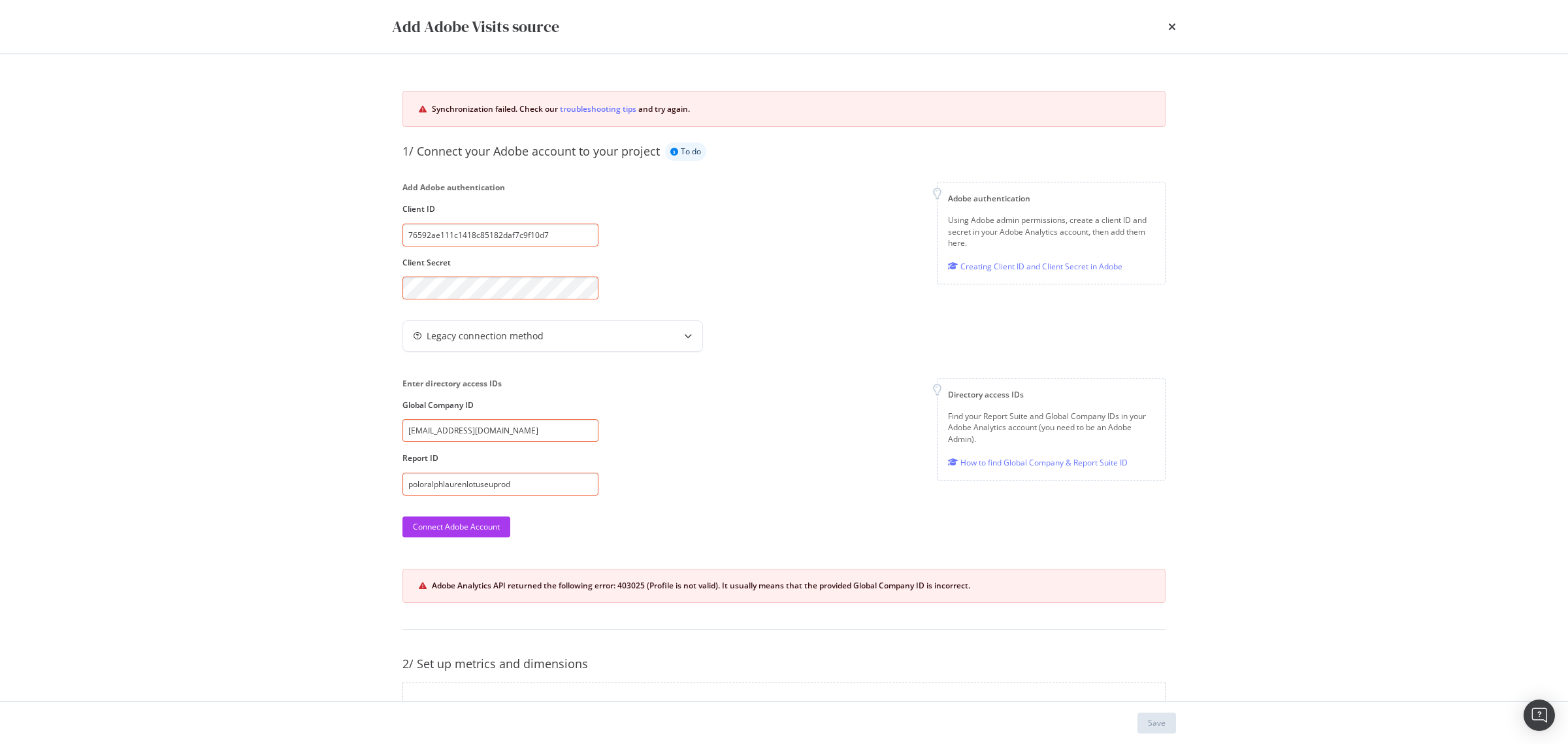
scroll to position [0, 0]
click at [487, 534] on div "Connect Adobe Account" at bounding box center [456, 527] width 87 height 20
drag, startPoint x: 523, startPoint y: 477, endPoint x: 219, endPoint y: 479, distance: 304.0
click at [222, 487] on div "Add Adobe Visits source Synchronization failed. Check our troubleshooting tips …" at bounding box center [784, 372] width 1568 height 744
type input "polo"
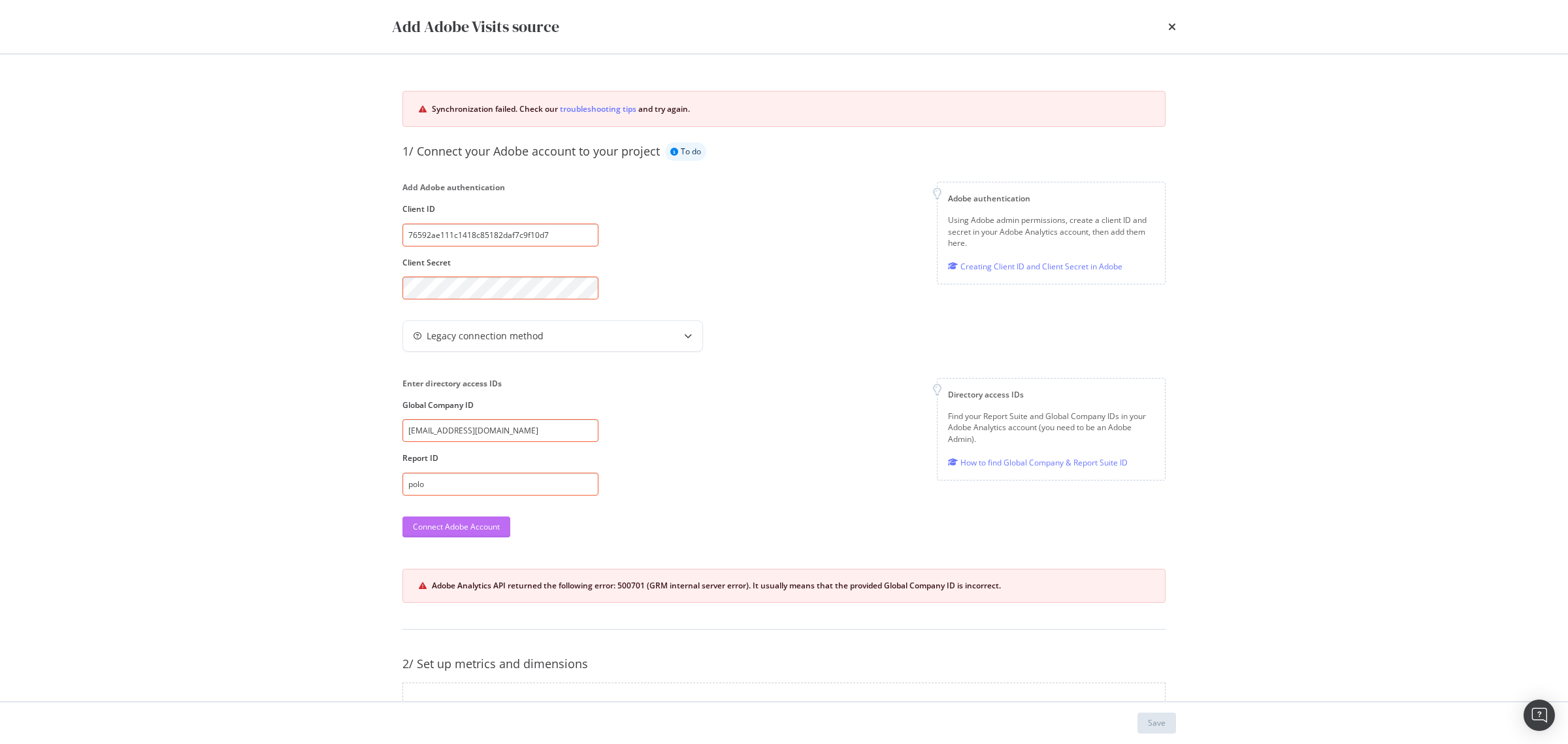
click at [488, 532] on div "Connect Adobe Account" at bounding box center [456, 526] width 87 height 11
drag, startPoint x: 409, startPoint y: 432, endPoint x: 837, endPoint y: 418, distance: 428.2
click at [837, 429] on div "Enter directory access IDs Global Company ID [EMAIL_ADDRESS][DOMAIN_NAME] Repor…" at bounding box center [784, 436] width 763 height 117
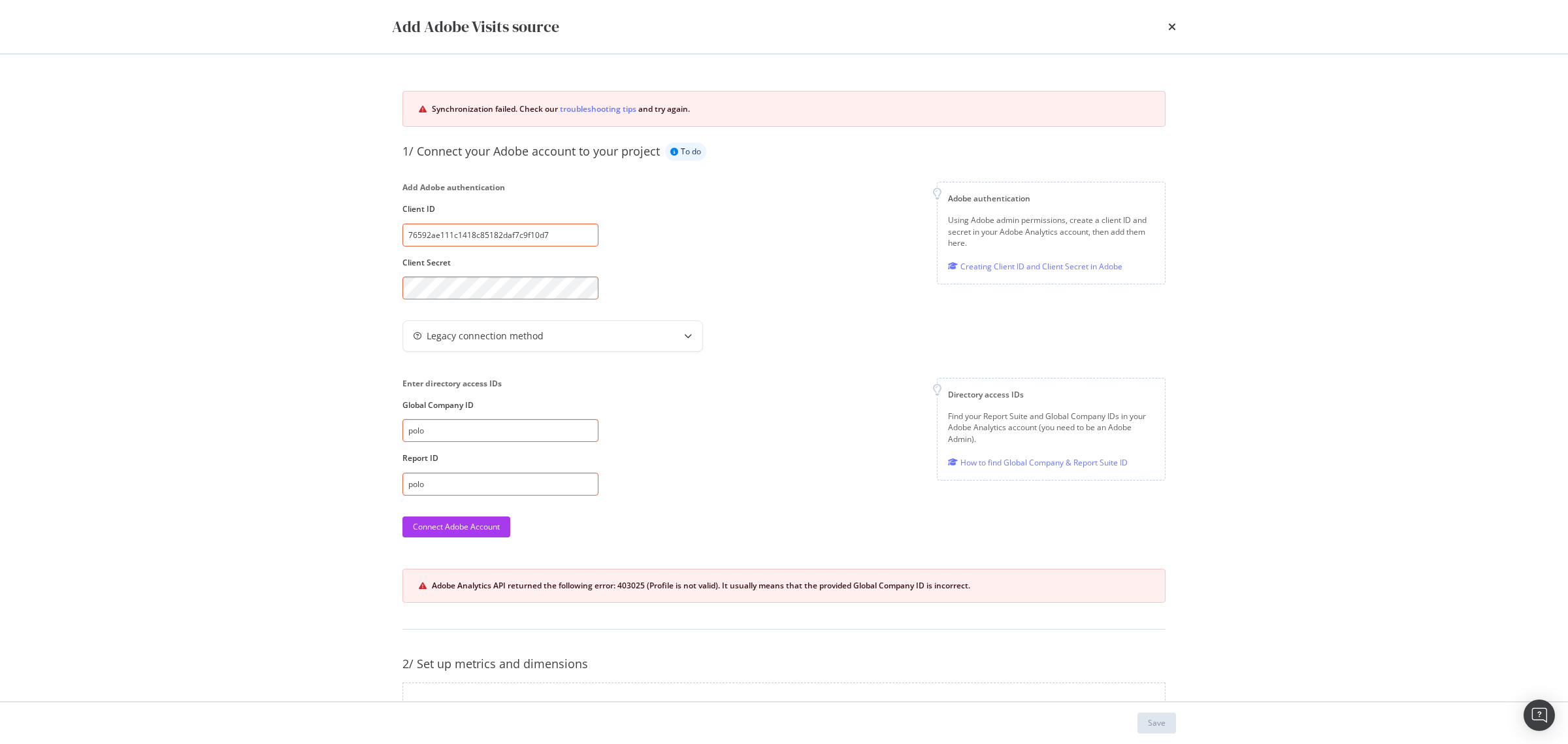
type input "polo"
drag, startPoint x: 431, startPoint y: 484, endPoint x: 361, endPoint y: 469, distance: 71.6
click at [361, 469] on div "Add Adobe Visits source Synchronization failed. Check our troubleshooting tips …" at bounding box center [784, 372] width 1568 height 744
type input "poloralphlaurenlotuseuprod"
click at [507, 527] on button "Connect Adobe Account" at bounding box center [456, 527] width 108 height 21
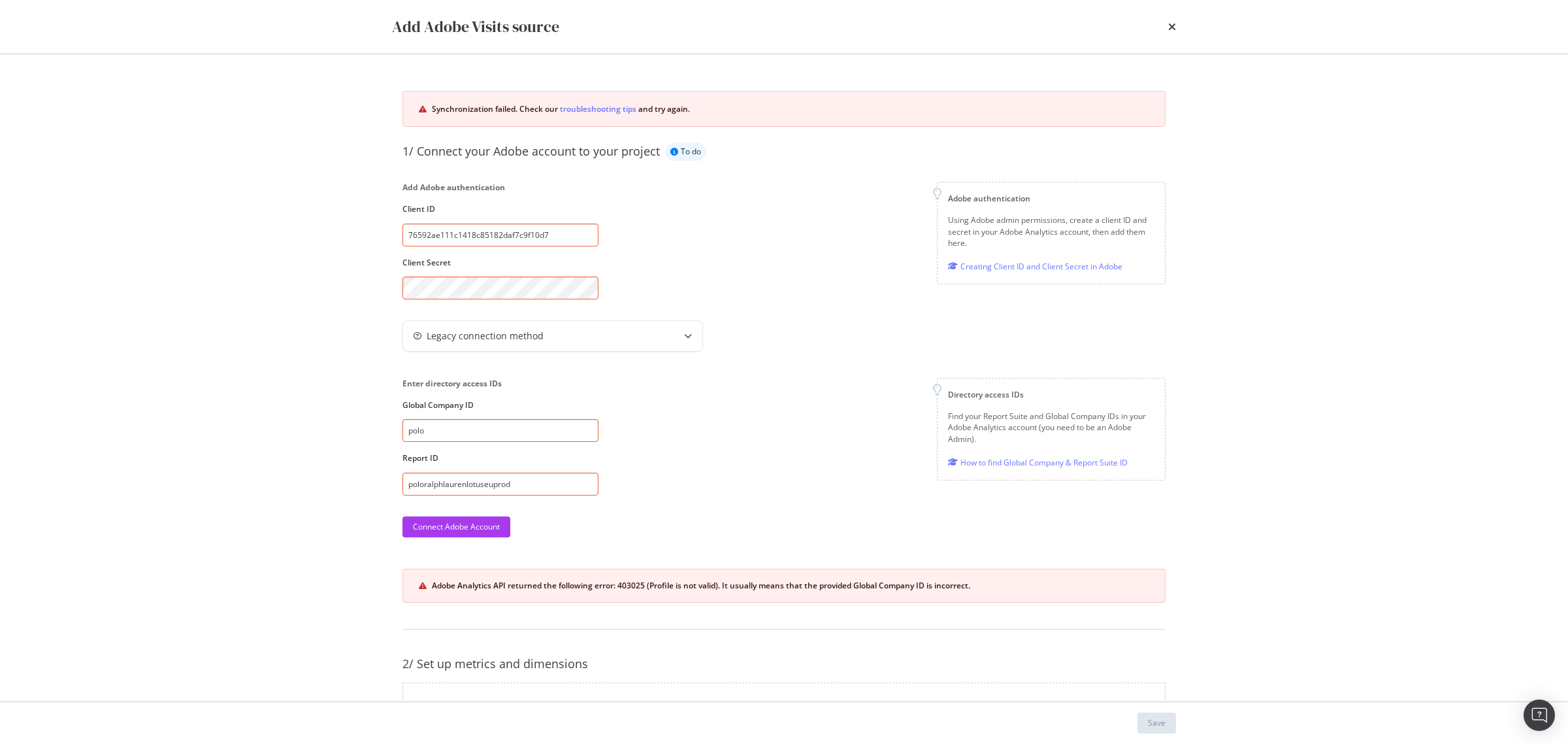
click at [667, 443] on div "Enter directory access IDs Global Company ID polo Report ID poloralphlaurenlotu…" at bounding box center [784, 436] width 763 height 117
drag, startPoint x: 413, startPoint y: 430, endPoint x: 388, endPoint y: 427, distance: 25.2
click at [395, 429] on div "Synchronization failed. Check our troubleshooting tips and try again. 1/ Connec…" at bounding box center [783, 428] width 784 height 695
click at [468, 527] on div "Connect Adobe Account" at bounding box center [456, 526] width 87 height 11
drag, startPoint x: 684, startPoint y: 422, endPoint x: 663, endPoint y: 417, distance: 21.6
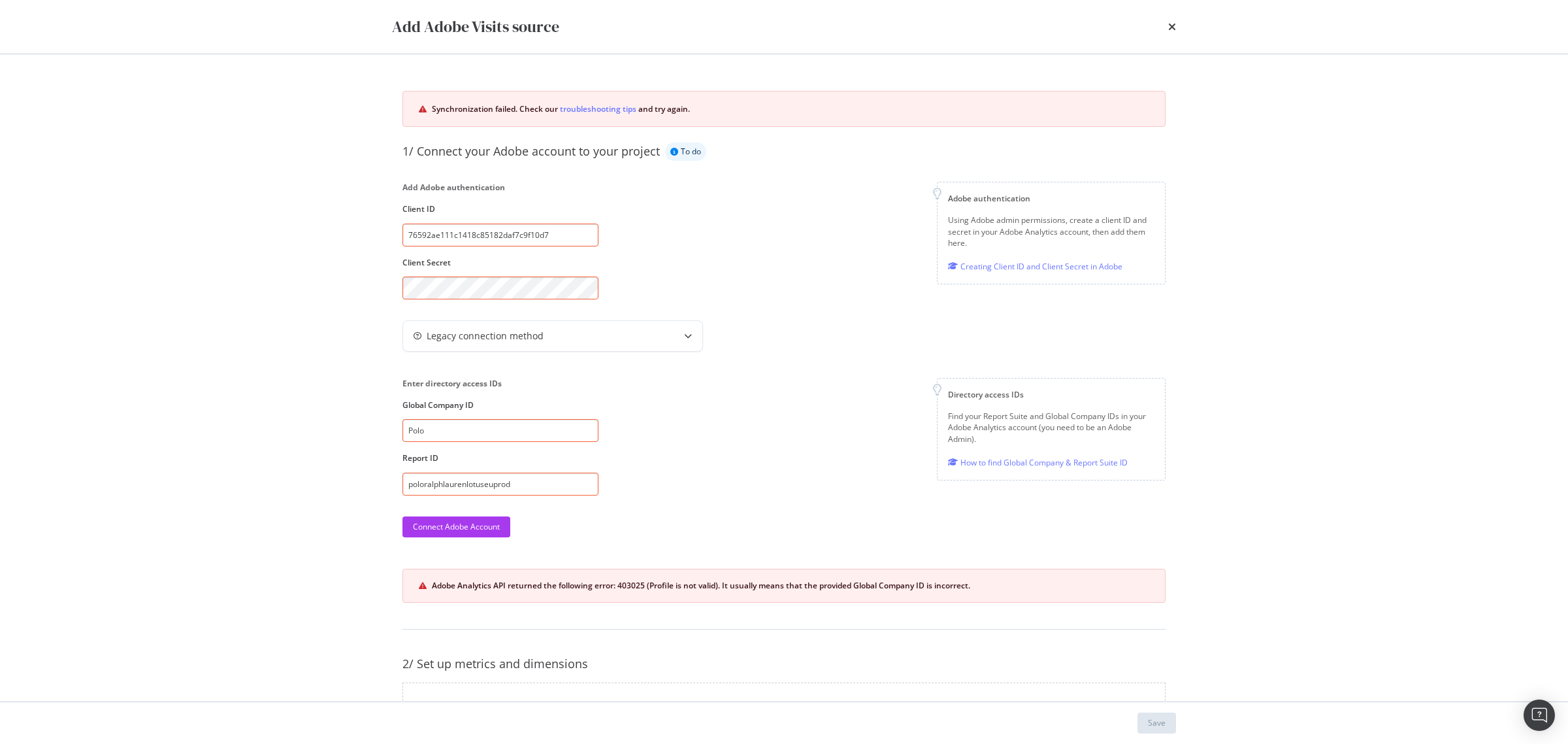
click at [670, 422] on div "Enter directory access IDs Global Company ID Polo Report ID poloralphlaurenlotu…" at bounding box center [784, 436] width 763 height 117
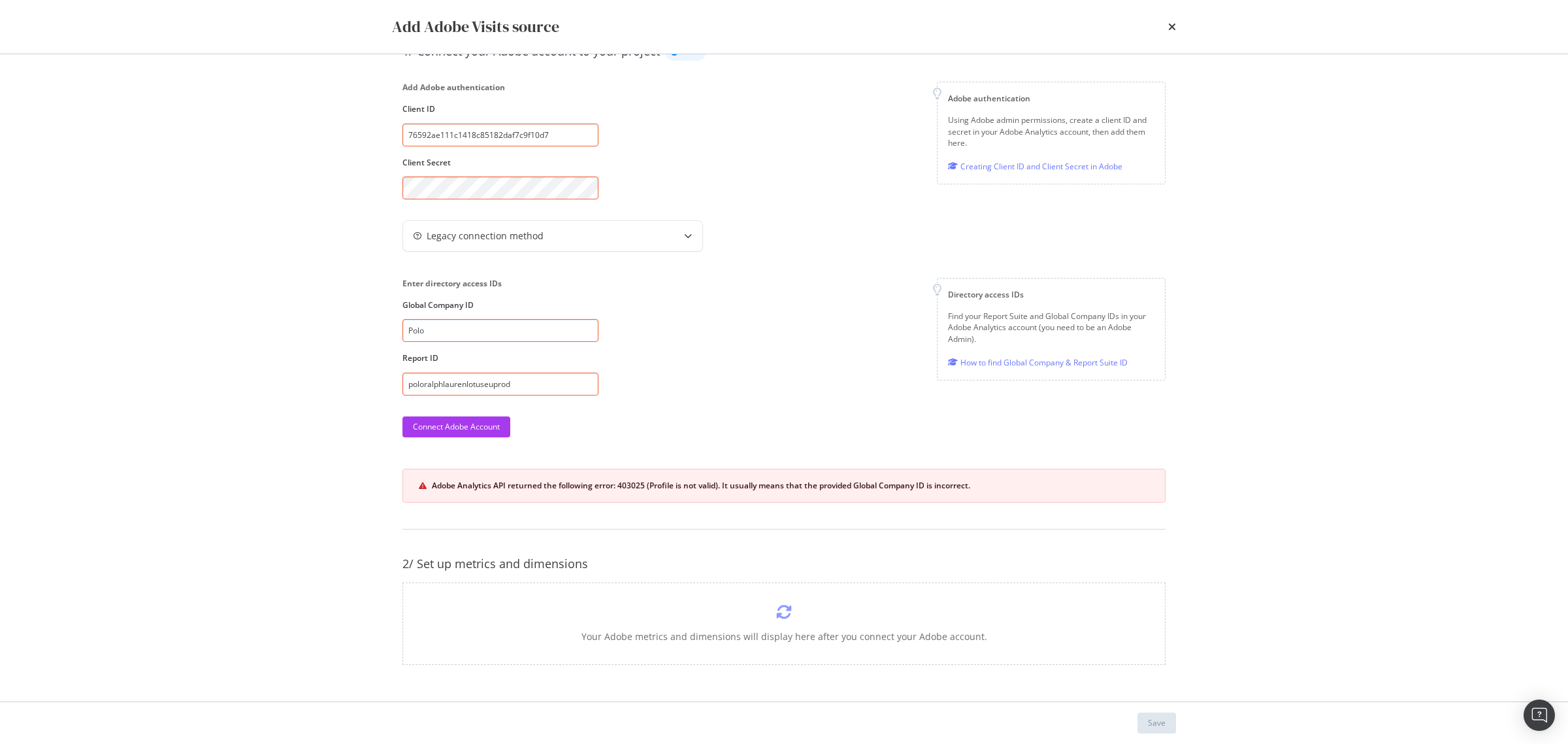
scroll to position [102, 0]
click at [772, 115] on div "Add Adobe authentication Client ID 76592ae111c1418c85182daf7c9f10d7 Client Secr…" at bounding box center [784, 140] width 763 height 117
click at [752, 115] on div "Add Adobe authentication Client ID 76592ae111c1418c85182daf7c9f10d7 Client Secr…" at bounding box center [784, 140] width 763 height 117
drag, startPoint x: 567, startPoint y: 391, endPoint x: 292, endPoint y: 370, distance: 275.8
click at [292, 370] on div "Add Adobe Visits source Synchronization failed. Check our troubleshooting tips …" at bounding box center [784, 372] width 1568 height 744
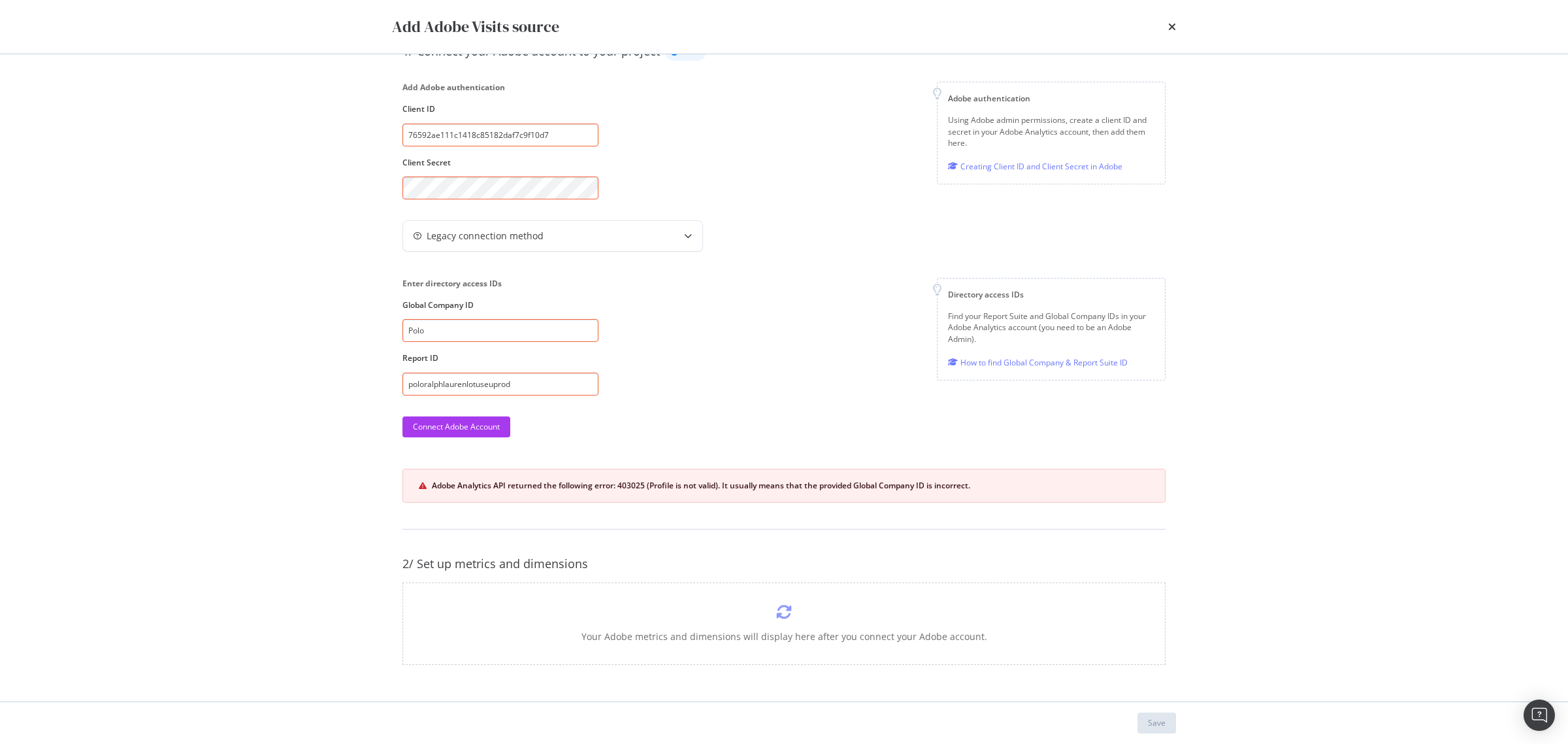
drag, startPoint x: 433, startPoint y: 331, endPoint x: 349, endPoint y: 331, distance: 84.0
click at [349, 331] on div "Add Adobe Visits source Synchronization failed. Check our troubleshooting tips …" at bounding box center [784, 372] width 1568 height 744
paste input "RLNA Botify Integration"
type input "RLNA Botify Integration"
click at [449, 417] on div "Connect Adobe Account" at bounding box center [456, 426] width 87 height 20
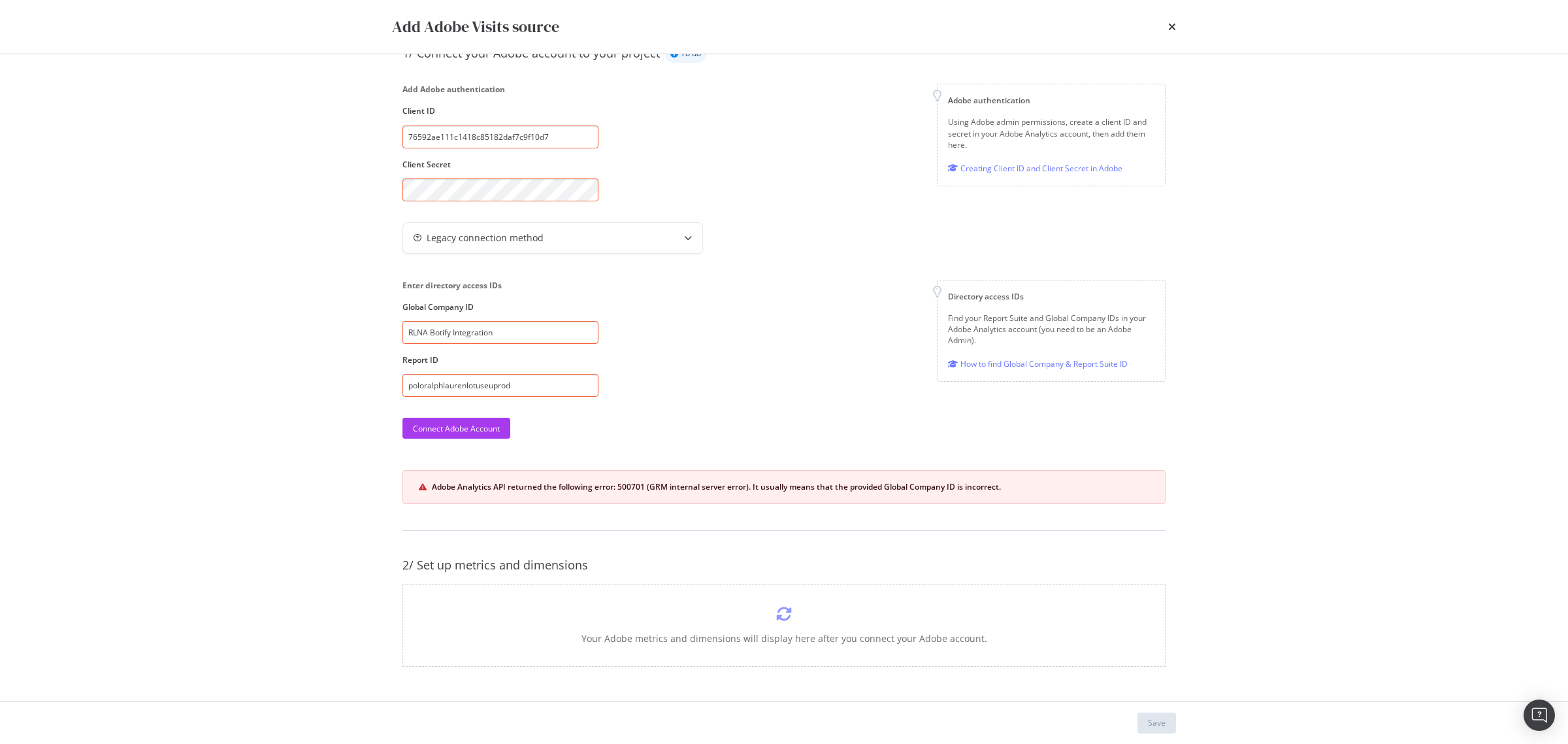
scroll to position [98, 0]
